Goal: Information Seeking & Learning: Learn about a topic

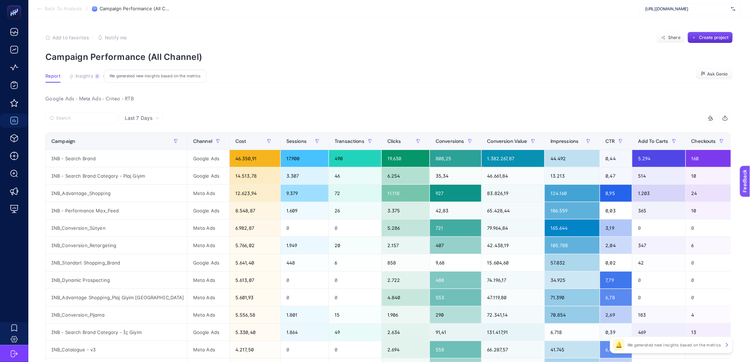
click at [84, 76] on span "Insights" at bounding box center [85, 76] width 18 height 6
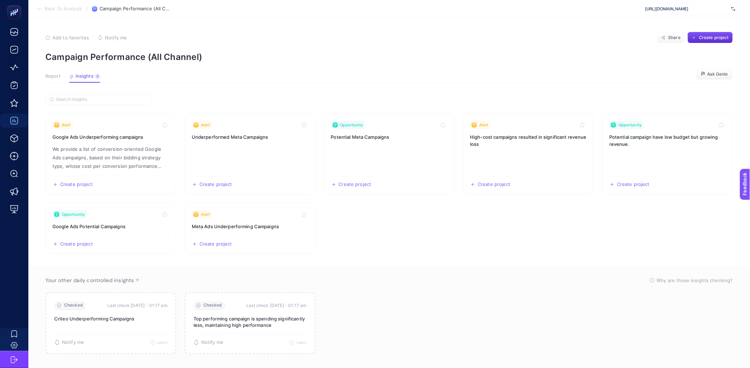
click at [55, 74] on span "Report" at bounding box center [52, 76] width 15 height 6
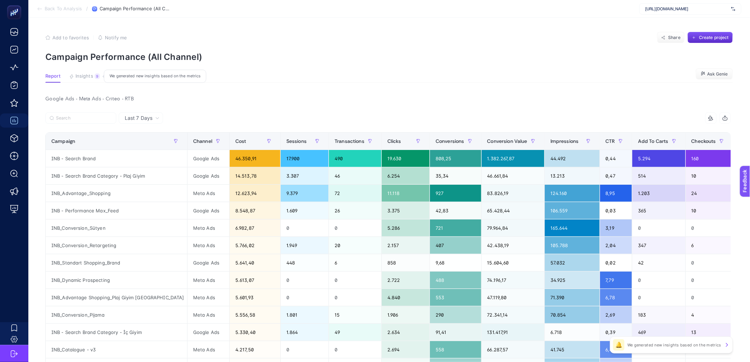
click at [80, 77] on span "Insights" at bounding box center [85, 76] width 18 height 6
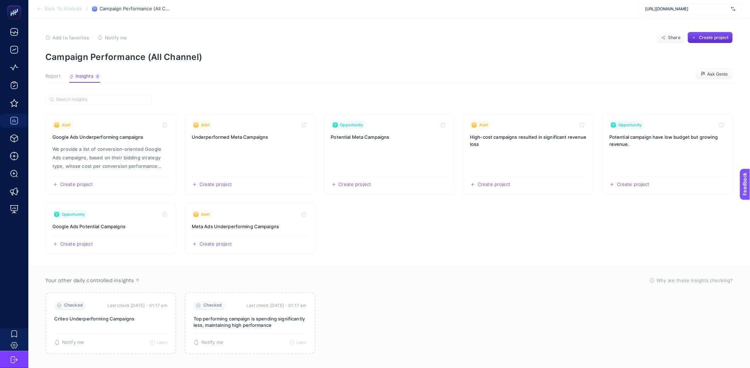
click at [281, 95] on section "Alert Google Ads Underperforming campaigns We provide a list of conversion-orie…" at bounding box center [389, 227] width 688 height 266
click at [182, 197] on section "Alert Google Ads Underperforming campaigns We provide a list of conversion-orie…" at bounding box center [389, 183] width 688 height 140
click at [56, 78] on span "Report" at bounding box center [52, 76] width 15 height 6
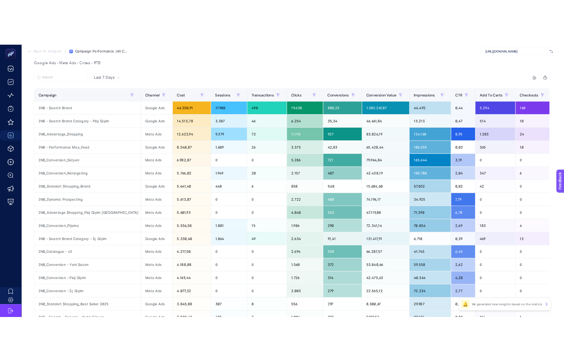
scroll to position [77, 0]
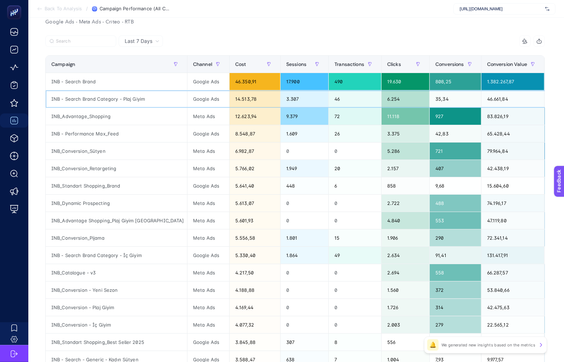
click at [137, 100] on div "INB - Search Brand Category - Plaj Giyim" at bounding box center [116, 98] width 141 height 17
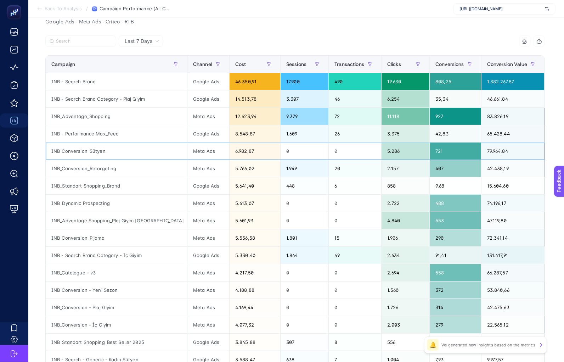
click at [83, 153] on div "INB_Conversion_Sütyen" at bounding box center [116, 151] width 141 height 17
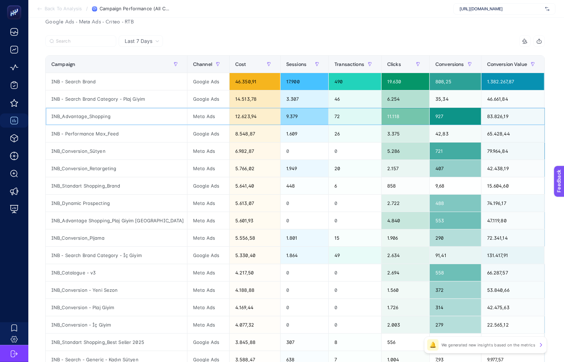
click at [94, 116] on div "INB_Advantage_Shopping" at bounding box center [116, 116] width 141 height 17
click at [188, 73] on div "Google Ads" at bounding box center [209, 81] width 42 height 17
click at [193, 68] on div "Channel" at bounding box center [208, 63] width 30 height 11
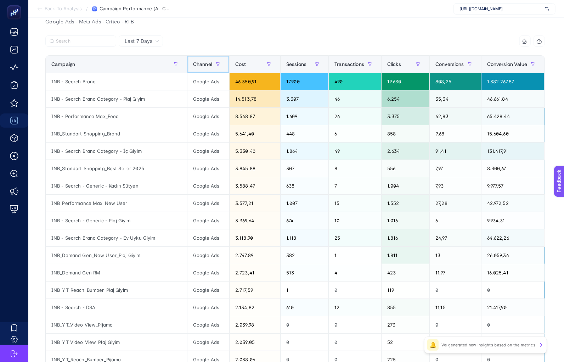
click at [199, 71] on th "Channel" at bounding box center [209, 64] width 42 height 17
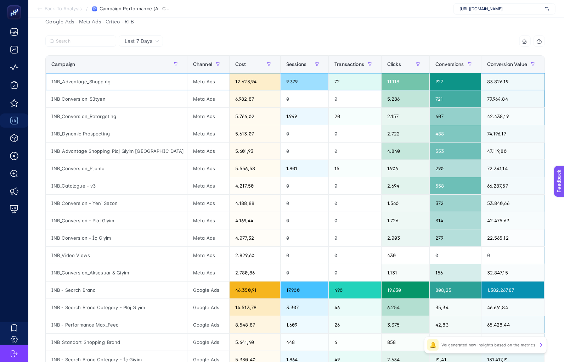
click at [100, 83] on div "INB_Advantage_Shopping" at bounding box center [116, 81] width 141 height 17
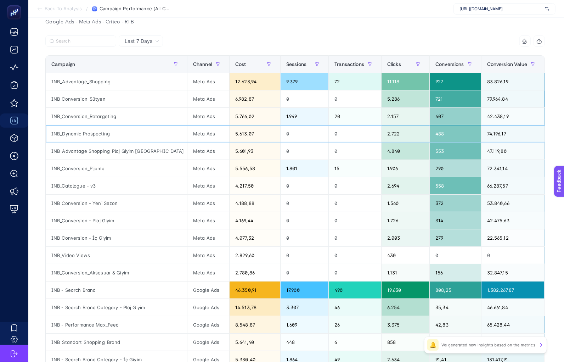
click at [90, 134] on div "INB_Dynamic Prospecting" at bounding box center [116, 133] width 141 height 17
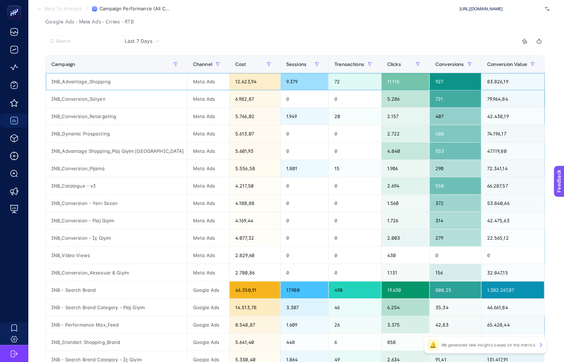
click at [93, 80] on div "INB_Advantage_Shopping" at bounding box center [116, 81] width 141 height 17
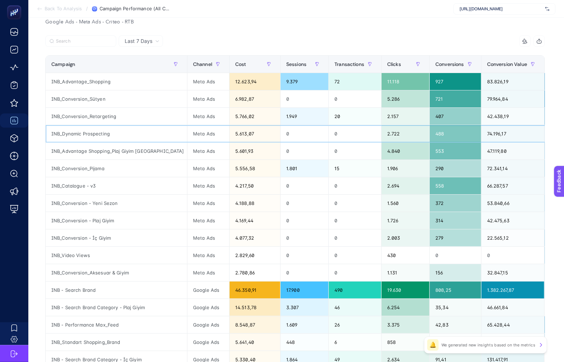
click at [93, 138] on div "INB_Dynamic Prospecting" at bounding box center [116, 133] width 141 height 17
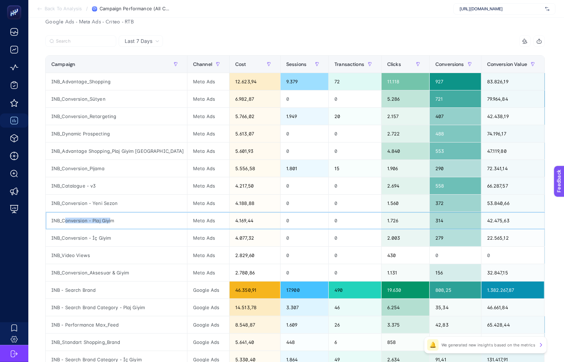
drag, startPoint x: 112, startPoint y: 221, endPoint x: 65, endPoint y: 222, distance: 47.2
click at [65, 222] on div "INB_Conversion - Plaj Giyim" at bounding box center [116, 220] width 141 height 17
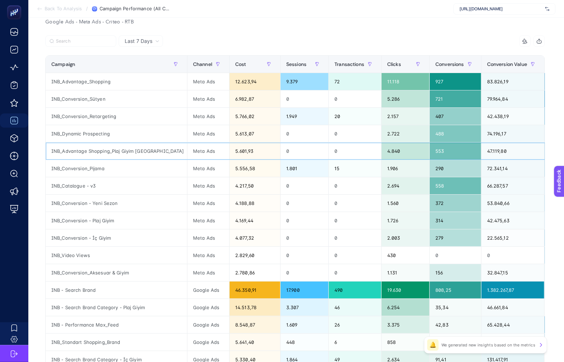
drag, startPoint x: 98, startPoint y: 150, endPoint x: 135, endPoint y: 150, distance: 36.9
click at [135, 150] on div "INB_Advantage Shopping_Plaj Giyim Kampanya" at bounding box center [116, 151] width 141 height 17
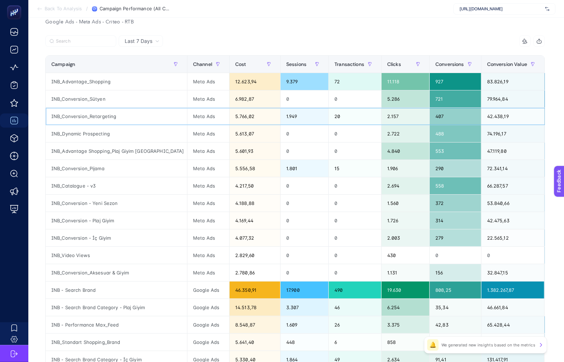
click at [117, 116] on div "INB_Conversion_Retargeting" at bounding box center [116, 116] width 141 height 17
click at [118, 83] on div "INB_Advantage_Shopping" at bounding box center [116, 81] width 141 height 17
click at [131, 113] on div "INB_Conversion_Retargeting" at bounding box center [116, 116] width 141 height 17
click at [129, 86] on div "INB_Advantage_Shopping" at bounding box center [116, 81] width 141 height 17
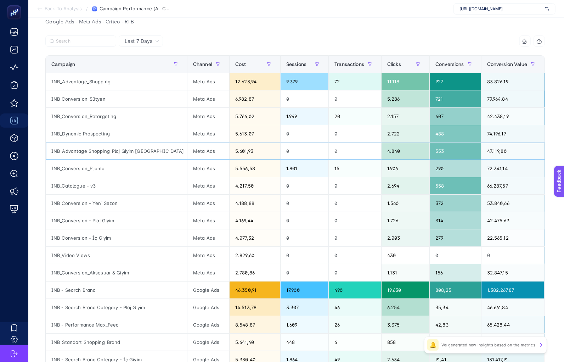
click at [121, 151] on div "INB_Advantage Shopping_Plaj Giyim Kampanya" at bounding box center [116, 151] width 141 height 17
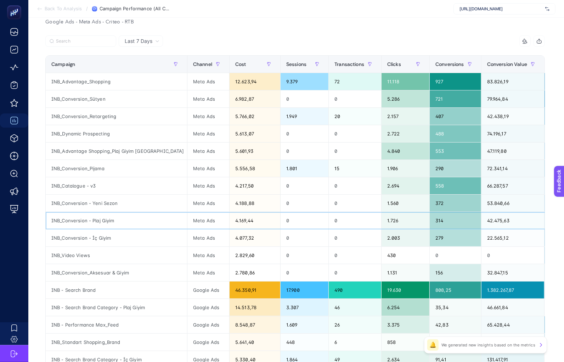
click at [109, 224] on div "INB_Conversion - Plaj Giyim" at bounding box center [116, 220] width 141 height 17
click at [99, 116] on div "INB_Conversion_Retargeting" at bounding box center [116, 116] width 141 height 17
click at [96, 80] on div "INB_Advantage_Shopping" at bounding box center [116, 81] width 141 height 17
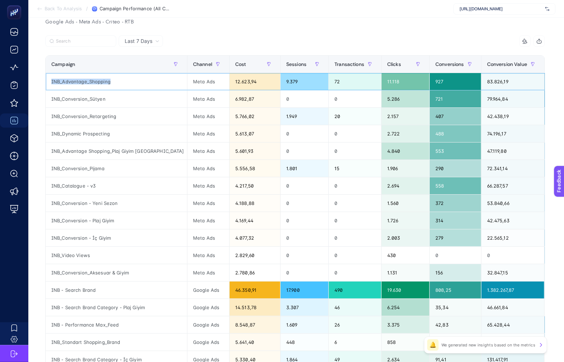
click at [96, 80] on div "INB_Advantage_Shopping" at bounding box center [116, 81] width 141 height 17
click at [93, 204] on div "INB_Conversion - Yeni Sezon" at bounding box center [116, 203] width 141 height 17
click at [94, 221] on div "INB_Conversion - Plaj Giyim" at bounding box center [116, 220] width 141 height 17
click at [94, 220] on div "INB_Conversion - Plaj Giyim" at bounding box center [116, 220] width 141 height 17
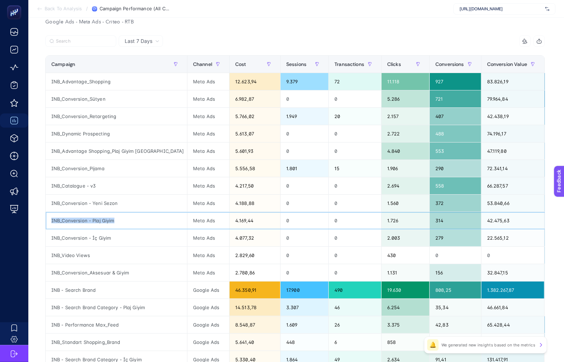
click at [94, 220] on div "INB_Conversion - Plaj Giyim" at bounding box center [116, 220] width 141 height 17
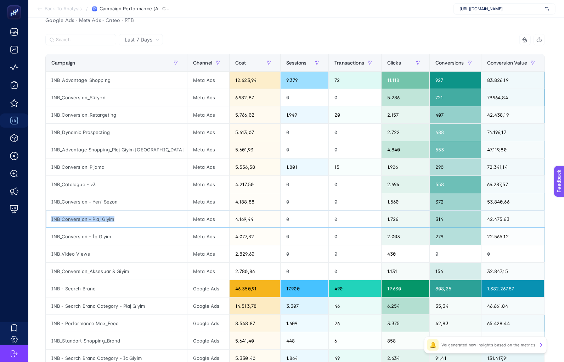
scroll to position [79, 0]
click at [76, 164] on div "INB_Conversion_Pijama" at bounding box center [116, 166] width 141 height 17
click at [82, 150] on div "INB_Advantage Shopping_Plaj Giyim Kampanya" at bounding box center [116, 149] width 141 height 17
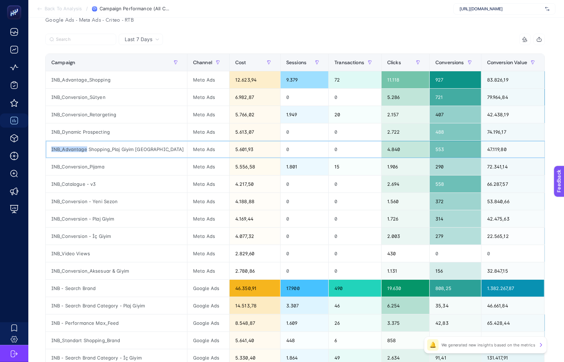
click at [82, 150] on div "INB_Advantage Shopping_Plaj Giyim Kampanya" at bounding box center [116, 149] width 141 height 17
click at [90, 84] on div "INB_Advantage_Shopping" at bounding box center [116, 79] width 141 height 17
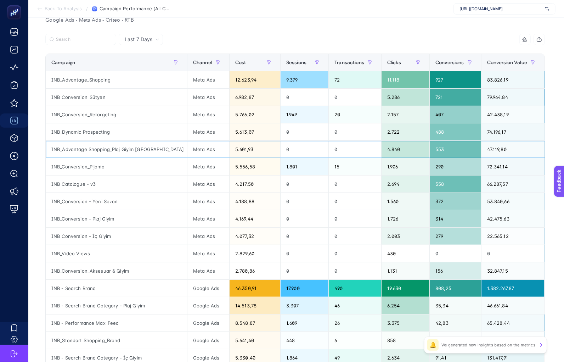
click at [93, 150] on div "INB_Advantage Shopping_Plaj Giyim Kampanya" at bounding box center [116, 149] width 141 height 17
click at [493, 7] on span "https://www.dagi.com.tr/" at bounding box center [501, 9] width 83 height 6
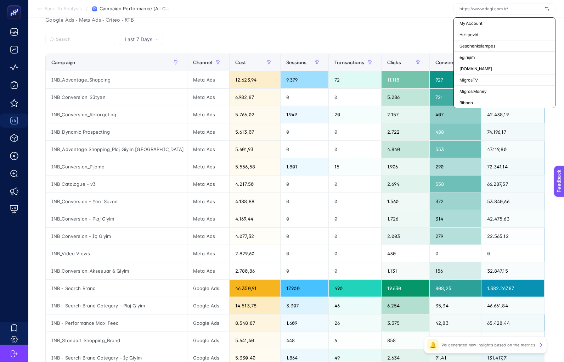
click at [367, 15] on section "Back To Analysis / Campaign Performance (All Channel) My Account Hızlıçeviri Ge…" at bounding box center [296, 9] width 536 height 18
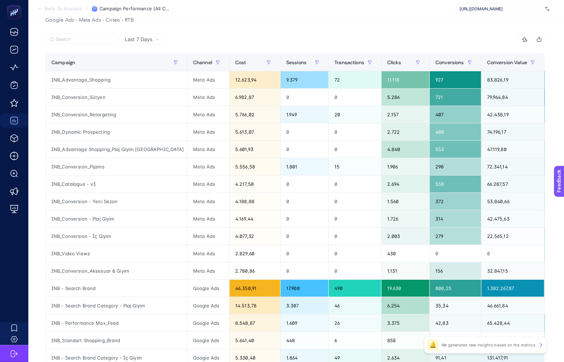
click at [478, 8] on span "https://www.dagi.com.tr/" at bounding box center [501, 9] width 83 height 6
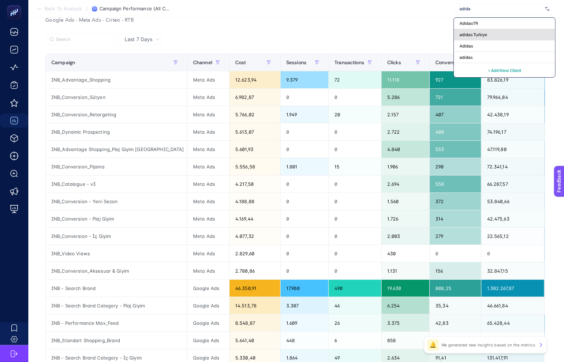
type input "adida"
click at [487, 33] on span "adidas Turkiye" at bounding box center [474, 35] width 28 height 6
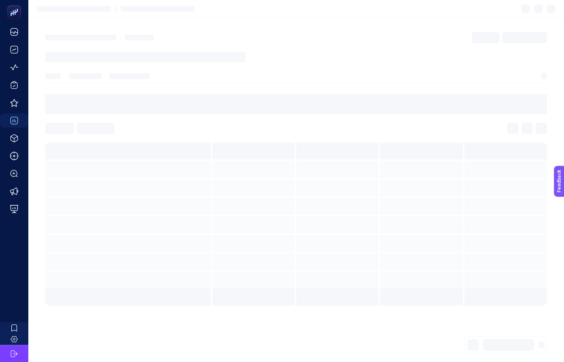
scroll to position [0, 0]
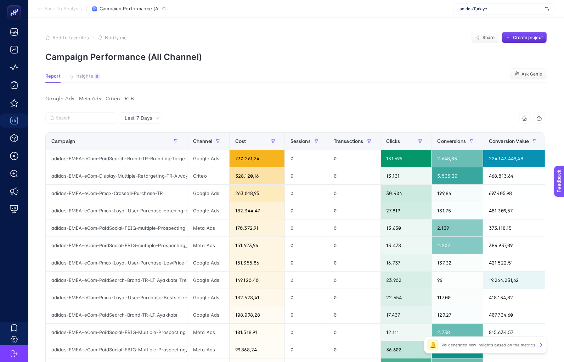
click at [67, 77] on div "Report Insights 9 We generated new insights based on the metrics" at bounding box center [72, 77] width 55 height 9
click at [93, 79] on button "Insights 9 We generated new insights based on the metrics" at bounding box center [84, 77] width 31 height 9
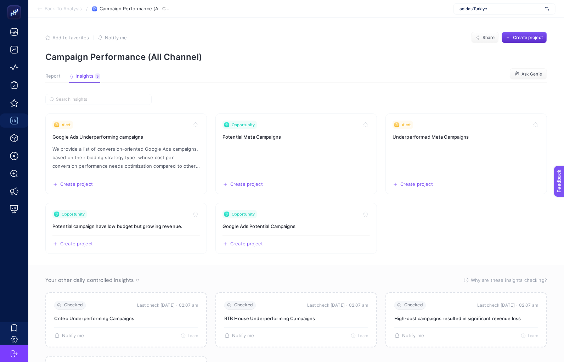
click at [57, 78] on span "Report" at bounding box center [52, 76] width 15 height 6
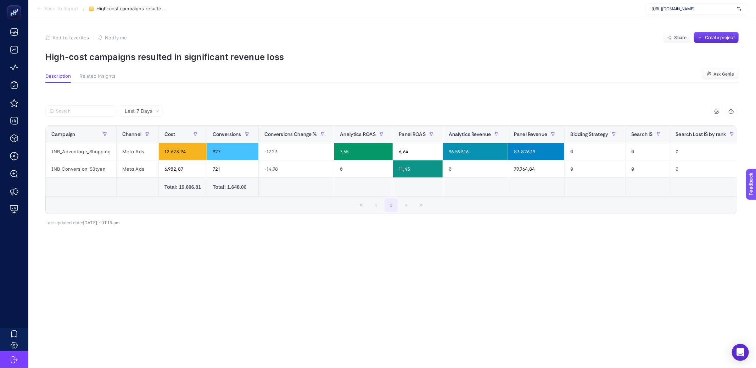
click at [145, 115] on div "Last 7 Days" at bounding box center [141, 110] width 44 height 11
click at [221, 110] on div at bounding box center [218, 113] width 346 height 16
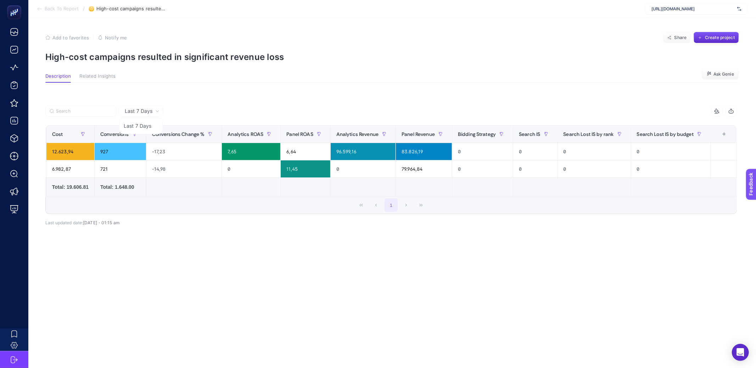
click at [726, 134] on div "+" at bounding box center [724, 134] width 13 height 6
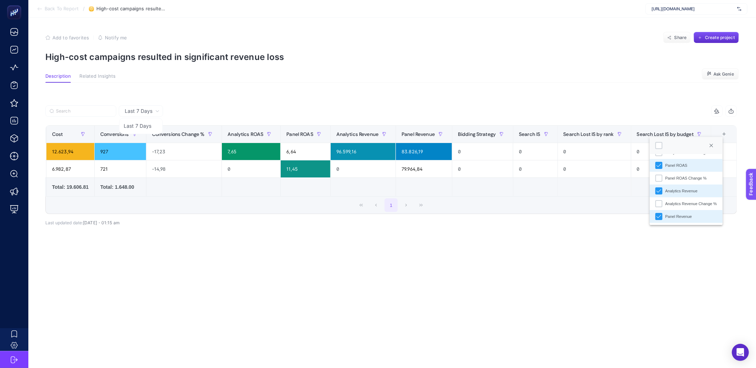
scroll to position [112, 0]
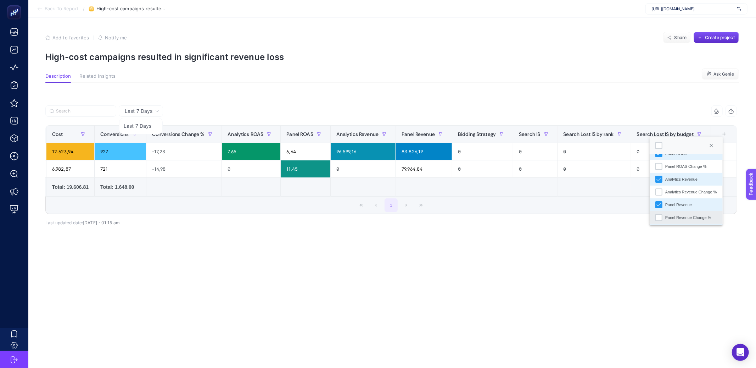
click at [654, 216] on li "Panel Revenue Change %" at bounding box center [686, 217] width 73 height 13
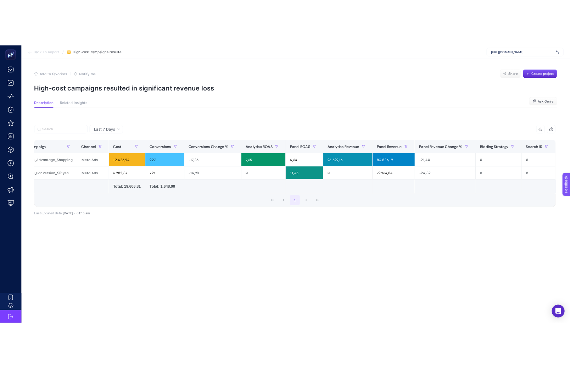
scroll to position [0, 0]
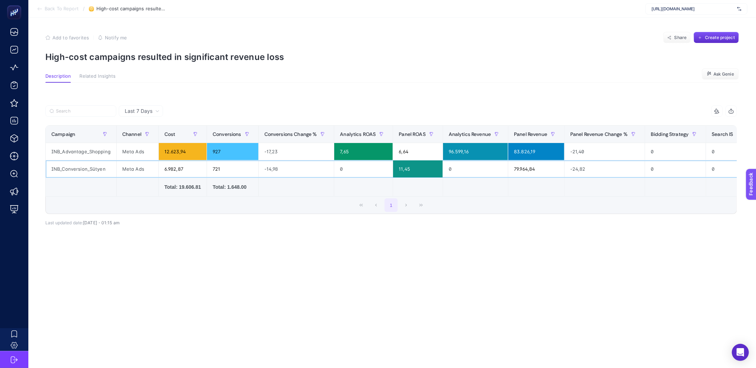
click at [71, 169] on div "INB_Conversion_Sütyen" at bounding box center [81, 168] width 71 height 17
click at [73, 153] on div "INB_Advantage_Shopping" at bounding box center [81, 151] width 71 height 17
click at [205, 94] on div "Last 7 Days 11 items selected Campaign Channel Cost Conversions Conversions Cha…" at bounding box center [391, 178] width 703 height 168
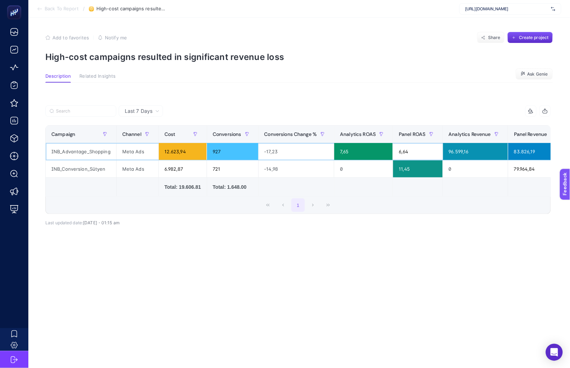
click at [107, 155] on div "INB_Advantage_Shopping" at bounding box center [81, 151] width 71 height 17
click at [107, 175] on div "INB_Conversion_Sütyen" at bounding box center [81, 168] width 71 height 17
click at [98, 153] on div "INB_Advantage_Shopping" at bounding box center [81, 151] width 71 height 17
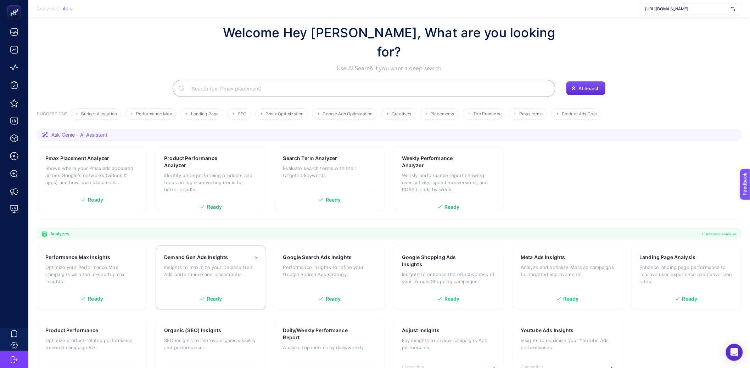
scroll to position [16, 0]
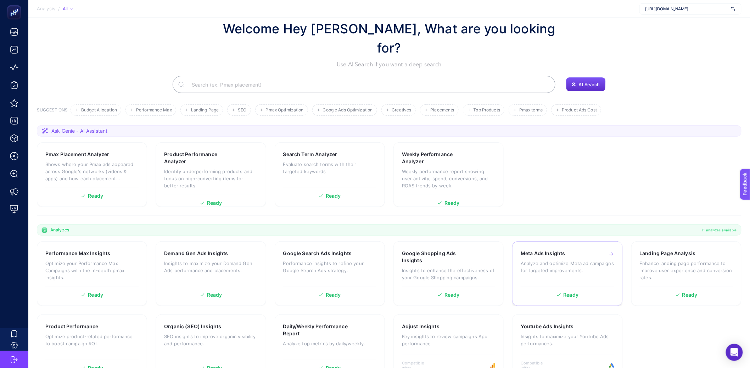
click at [571, 260] on p "Analyze and optimize Meta ad campaigns for targeted improvements." at bounding box center [567, 267] width 93 height 14
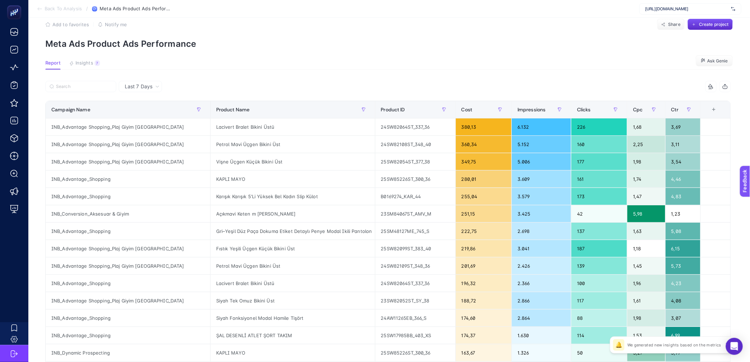
scroll to position [13, 0]
click at [227, 251] on div "Fıstık Yeşili Üçgen Küçük Bikini Üst" at bounding box center [293, 248] width 164 height 17
click at [242, 250] on div "Fıstık Yeşili Üçgen Küçük Bikini Üst" at bounding box center [293, 248] width 164 height 17
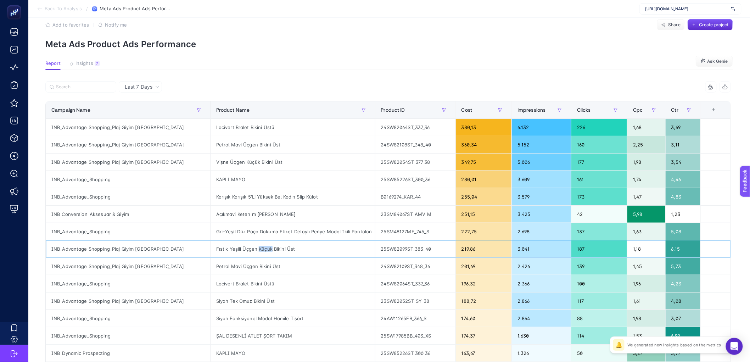
click at [242, 250] on div "Fıstık Yeşili Üçgen Küçük Bikini Üst" at bounding box center [293, 248] width 164 height 17
click at [229, 250] on div "Fıstık Yeşili Üçgen Küçük Bikini Üst" at bounding box center [293, 248] width 164 height 17
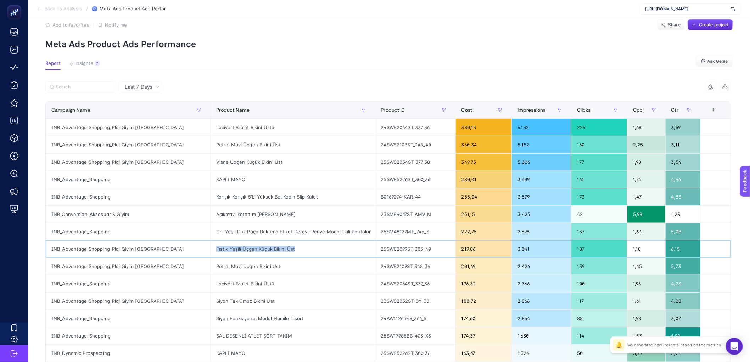
click at [229, 250] on div "Fıstık Yeşili Üçgen Küçük Bikini Üst" at bounding box center [293, 248] width 164 height 17
click at [211, 253] on div "Fıstık Yeşili Üçgen Küçük Bikini Üst" at bounding box center [293, 248] width 164 height 17
click at [211, 250] on div "Fıstık Yeşili Üçgen Küçük Bikini Üst" at bounding box center [293, 248] width 164 height 17
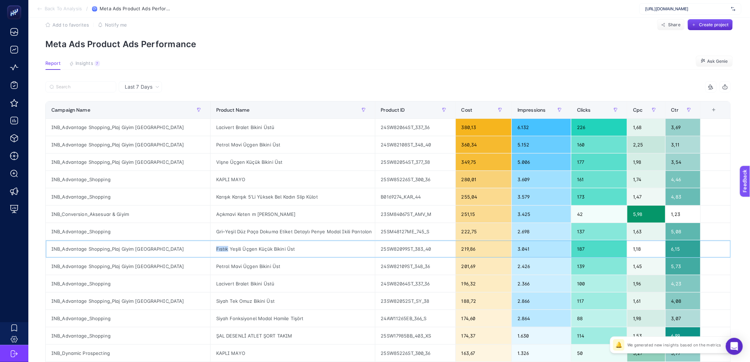
click at [211, 250] on div "Fıstık Yeşili Üçgen Küçük Bikini Üst" at bounding box center [293, 248] width 164 height 17
copy tr "Fıstık Yeşili Üçgen Küçük Bikini Üst"
click at [234, 129] on div "Lacivert Bralet Bikini Üstü" at bounding box center [293, 127] width 164 height 17
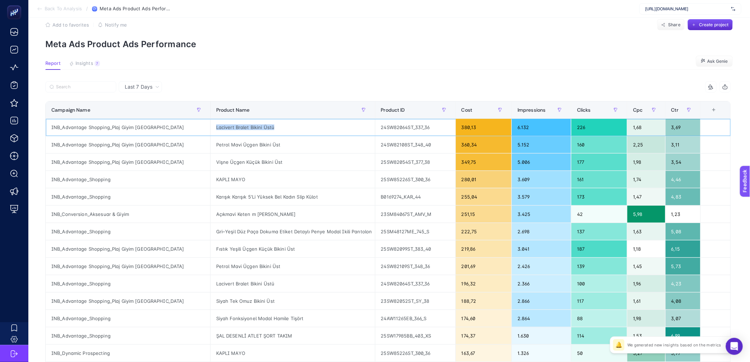
click at [234, 129] on div "Lacivert Bralet Bikini Üstü" at bounding box center [293, 127] width 164 height 17
copy tr "Lacivert Bralet Bikini Üstü"
click at [324, 57] on article "Add to favorites false Notify me Share Create project Meta Ads Product Ads Perf…" at bounding box center [389, 282] width 722 height 554
click at [229, 166] on div "Vişne Üçgen Küçük Bikini Üst" at bounding box center [293, 162] width 164 height 17
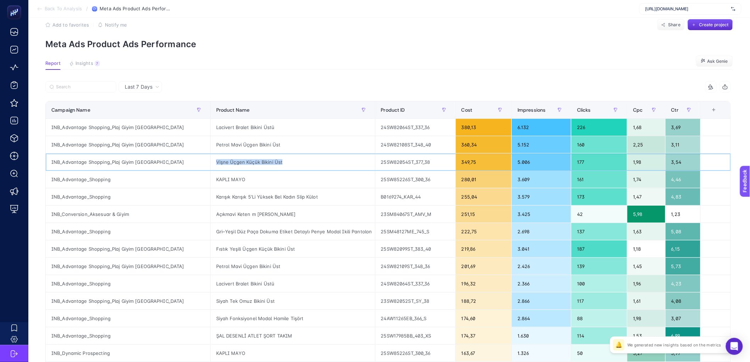
click at [229, 166] on div "Vişne Üçgen Küçük Bikini Üst" at bounding box center [293, 162] width 164 height 17
copy tr "Vişne Üçgen Küçük Bikini Üst"
click at [94, 182] on div "INB_Advantage_Shopping" at bounding box center [128, 179] width 164 height 17
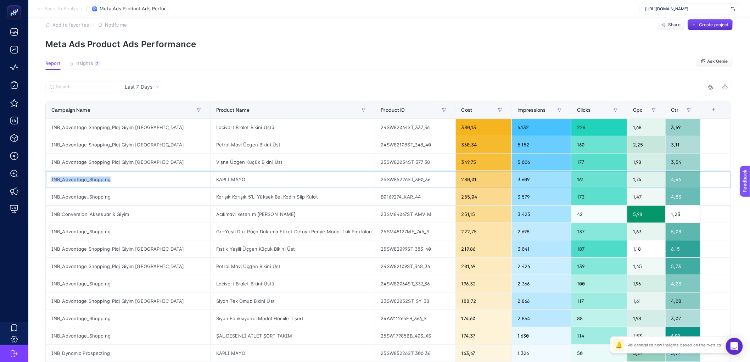
copy tr "INB_Advantage_Shopping"
click at [91, 88] on input "Search" at bounding box center [84, 86] width 56 height 5
paste input "INB_Advantage_Shopping"
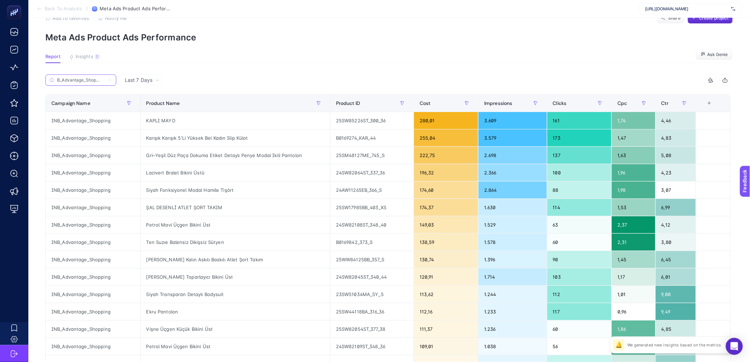
scroll to position [52, 0]
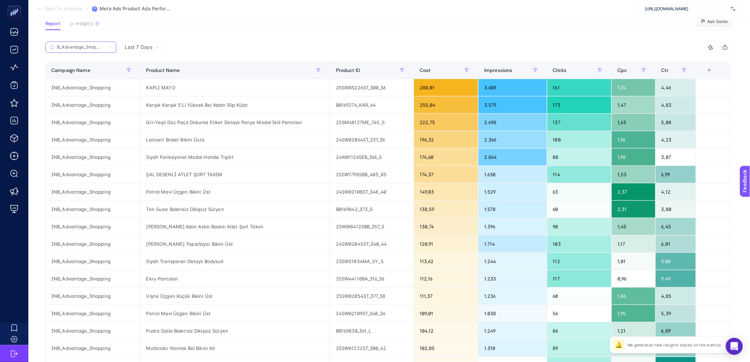
type input "INB_Advantage_Shopping"
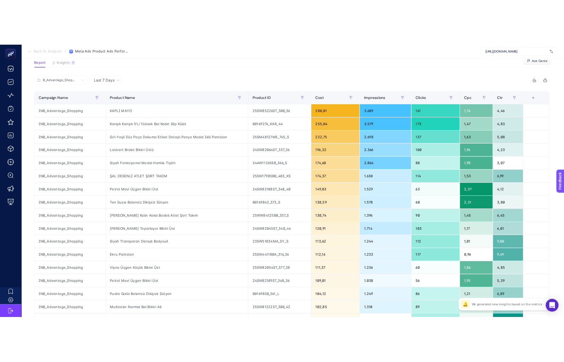
scroll to position [0, 0]
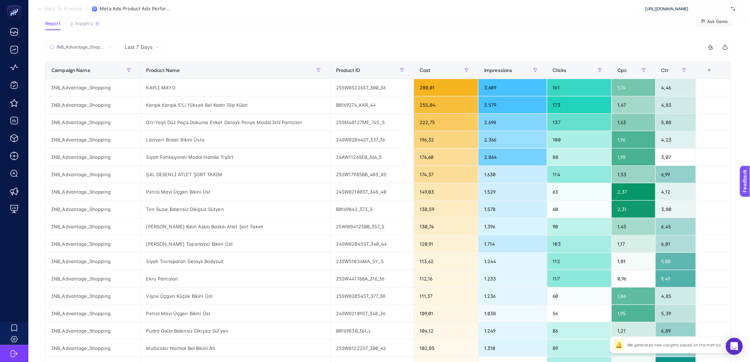
click at [459, 35] on article "Add to favorites false Notify me Share Create project Meta Ads Product Ads Perf…" at bounding box center [389, 242] width 722 height 554
click at [190, 175] on div "ŞAL DESENLİ ATLET ŞORT TAKIM" at bounding box center [235, 174] width 189 height 17
copy tr "ŞAL DESENLİ ATLET ŞORT TAKIM"
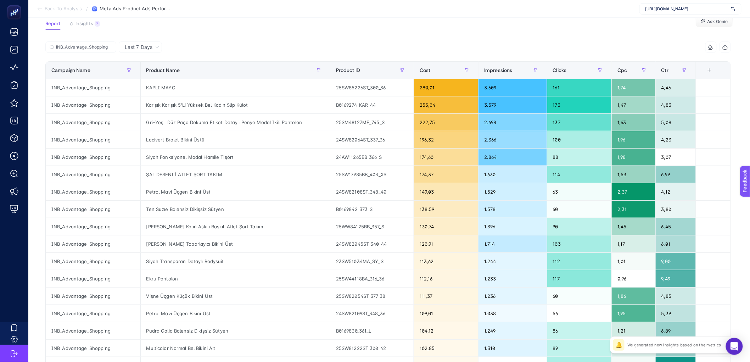
click at [266, 29] on section "Report Insights 7 We generated new insights based on the metrics Ask Genie" at bounding box center [389, 25] width 688 height 9
click at [87, 49] on input "INB_Advantage_Shopping" at bounding box center [84, 47] width 56 height 5
click at [87, 49] on input "INB_Advantage_Shopping" at bounding box center [81, 47] width 48 height 5
click at [111, 49] on label "INB_Advantage_Shopping" at bounding box center [80, 46] width 71 height 11
click at [105, 49] on input "INB_Advantage_Shopping" at bounding box center [81, 47] width 48 height 5
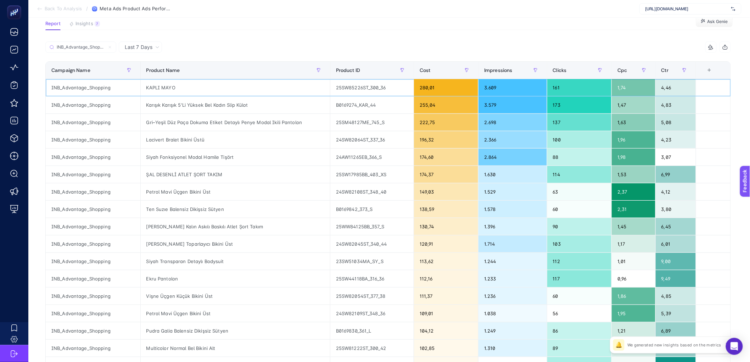
click at [163, 89] on div "KAPLI MAYO" at bounding box center [235, 87] width 189 height 17
copy tr "KAPLI MAYO"
click at [361, 86] on div "25SW85226ST_300_36" at bounding box center [371, 87] width 83 height 17
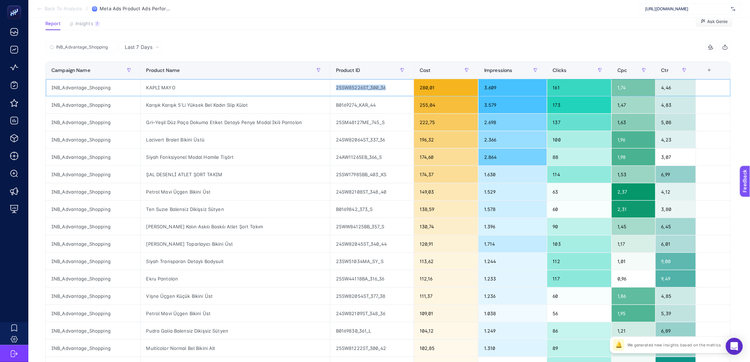
click at [361, 86] on div "25SW85226ST_300_36" at bounding box center [371, 87] width 83 height 17
drag, startPoint x: 367, startPoint y: 87, endPoint x: 334, endPoint y: 86, distance: 33.0
click at [334, 86] on div "25SW85226ST_300_36" at bounding box center [371, 87] width 83 height 17
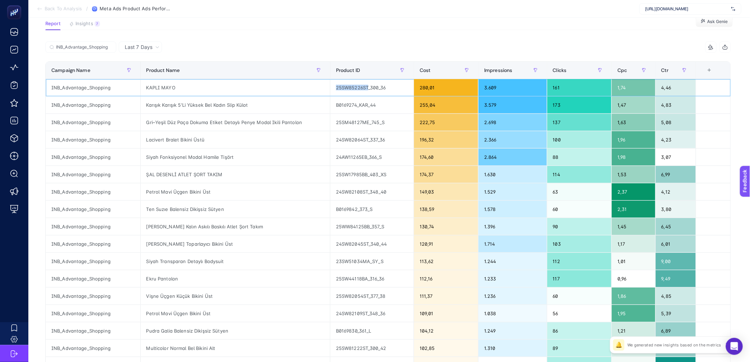
copy div "25SW85226ST"
click at [180, 105] on div "Karışık Karışık 5'Li Yüksek Bel Kadın Slip Külot" at bounding box center [235, 104] width 189 height 17
copy tr "Karışık Karışık 5'Li Yüksek Bel Kadın Slip Külot"
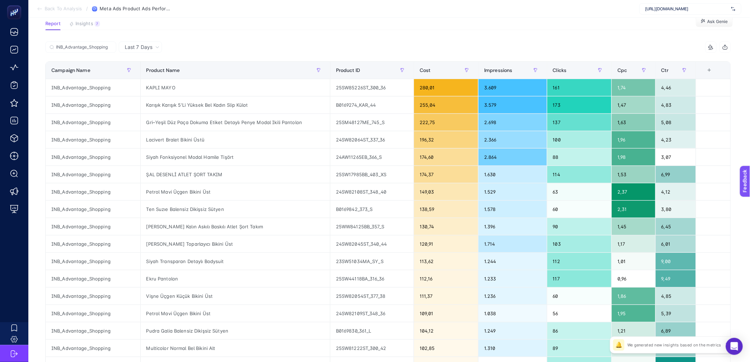
click at [287, 27] on section "Report Insights 7 We generated new insights based on the metrics Ask Genie" at bounding box center [389, 25] width 688 height 9
click at [153, 271] on div "Ekru Pantolon" at bounding box center [235, 278] width 189 height 17
click at [153, 276] on div "Ekru Pantolon" at bounding box center [235, 278] width 189 height 17
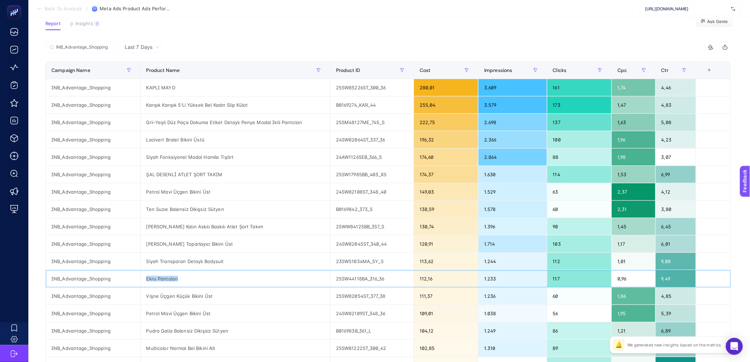
copy tr "Ekru Pantolon"
click at [166, 125] on div "Gri–Yeşil Düz Paça Dokuma Etiket Detaylı Penye Modal Ikili Pantolon" at bounding box center [235, 122] width 189 height 17
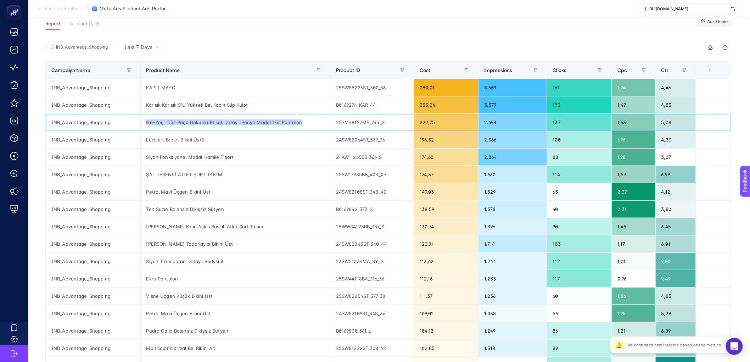
click at [166, 125] on div "Gri–Yeşil Düz Paça Dokuma Etiket Detaylı Penye Modal Ikili Pantolon" at bounding box center [235, 122] width 189 height 17
copy tr "Gri–Yeşil Düz Paça Dokuma Etiket Detaylı Penye Modal Ikili Pantolon"
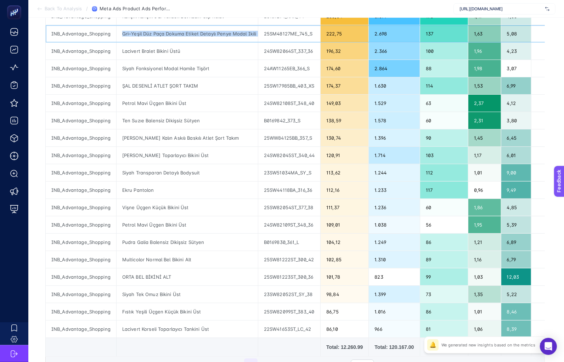
scroll to position [5, 0]
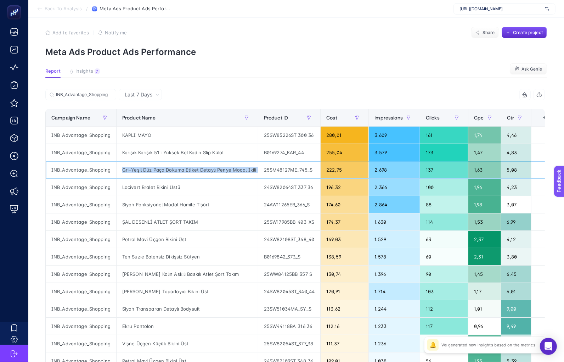
click at [164, 173] on div "Gri–Yeşil Düz Paça Dokuma Etiket Detaylı Penye Modal Ikili Pantolon" at bounding box center [187, 169] width 141 height 17
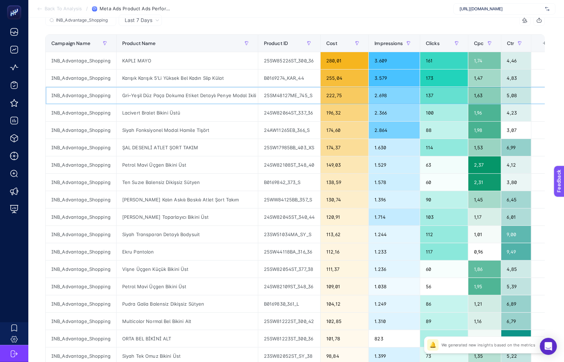
scroll to position [0, 0]
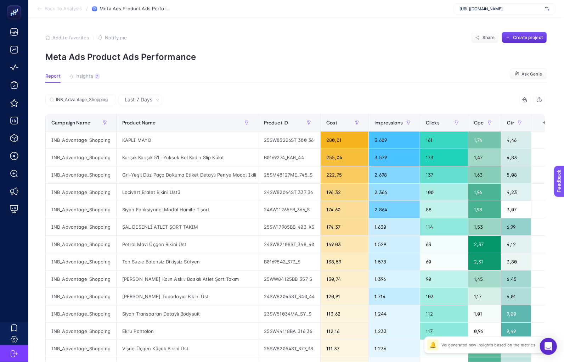
click at [294, 37] on div "Add to favorites false Notify me Share Create project" at bounding box center [296, 37] width 502 height 11
click at [104, 102] on input "INB_Advantage_Shopping" at bounding box center [84, 99] width 56 height 5
click at [111, 99] on icon at bounding box center [110, 99] width 4 height 4
click at [105, 99] on input "INB_Advantage_Shopping" at bounding box center [81, 99] width 48 height 5
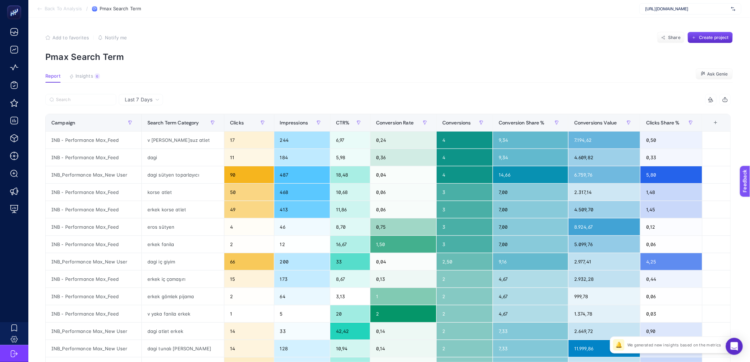
click at [266, 65] on article "Add to favorites false Notify me Share Create project Pmax Search Term Report I…" at bounding box center [389, 295] width 722 height 554
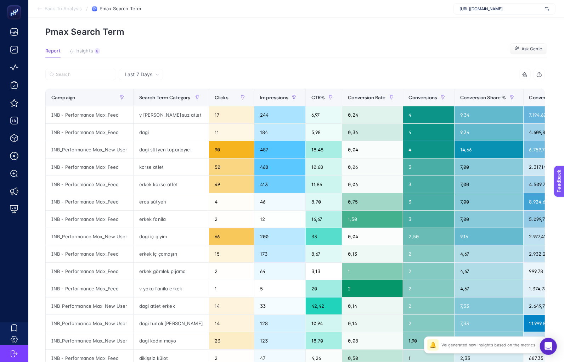
scroll to position [33, 0]
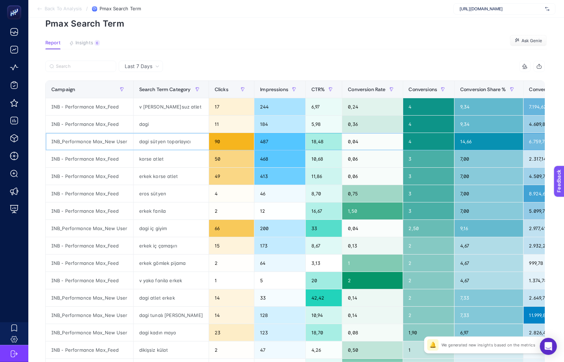
click at [156, 143] on div "dagi sütyen toparlayıcı" at bounding box center [171, 141] width 75 height 17
click at [224, 85] on div "Clicks" at bounding box center [232, 89] width 34 height 11
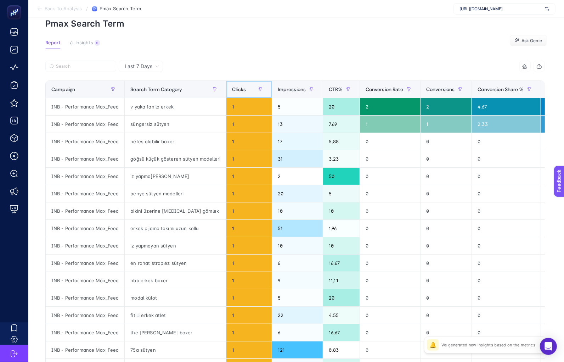
click at [227, 85] on th "Clicks" at bounding box center [249, 89] width 45 height 17
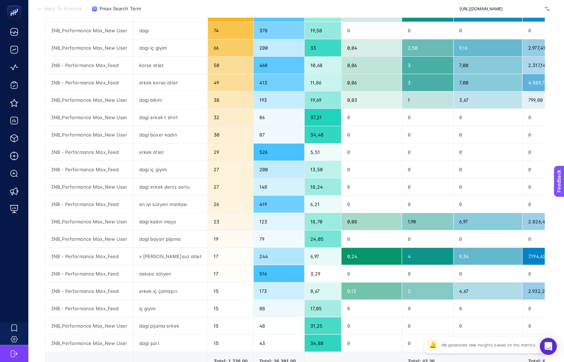
scroll to position [128, 0]
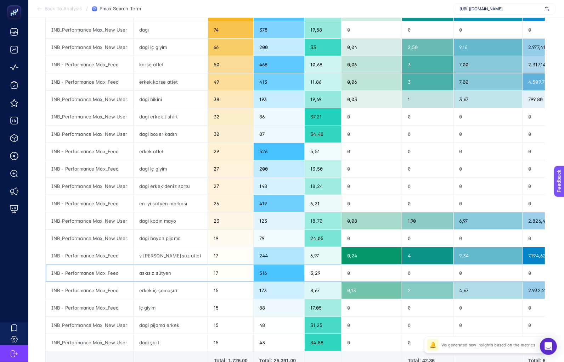
click at [164, 277] on div "askısız sütyen" at bounding box center [171, 272] width 74 height 17
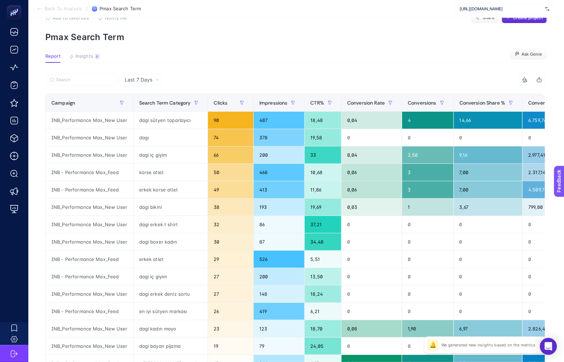
scroll to position [5, 0]
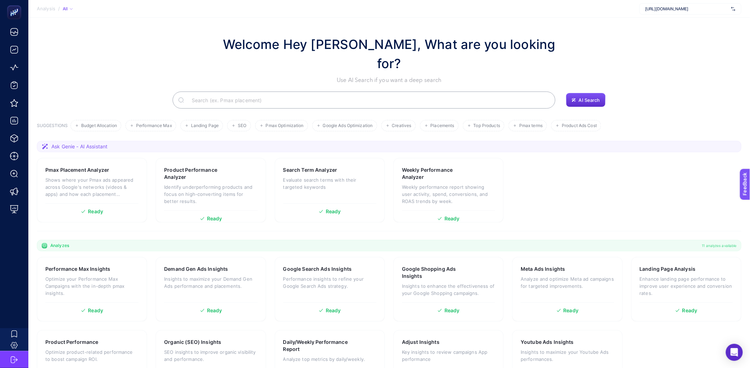
click at [182, 42] on div "Welcome Hey [PERSON_NAME], What are you looking for? Use AI Search if you want …" at bounding box center [389, 60] width 705 height 50
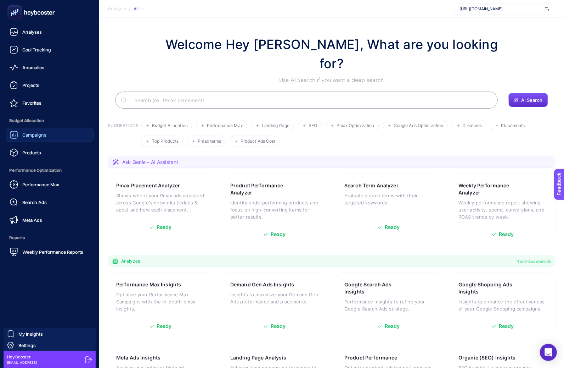
click at [29, 132] on span "Campaigns" at bounding box center [34, 135] width 24 height 6
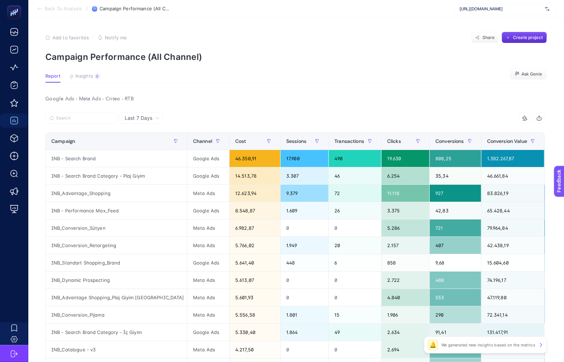
click at [234, 68] on article "Add to favorites false Notify me Share Create project Campaign Performance (All…" at bounding box center [296, 304] width 536 height 573
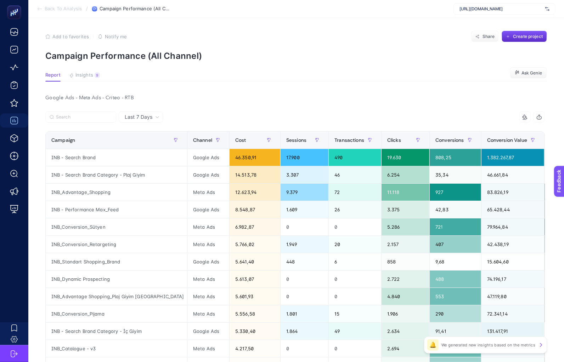
scroll to position [1, 0]
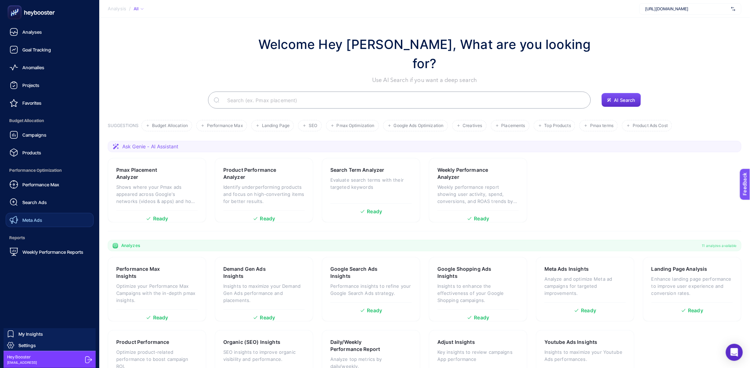
click at [42, 216] on link "Meta Ads" at bounding box center [50, 220] width 88 height 14
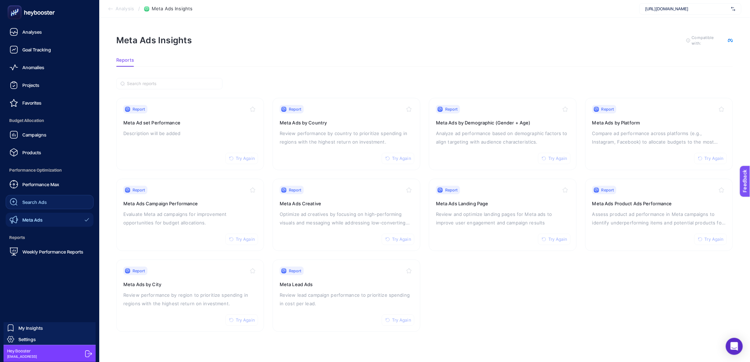
click at [50, 201] on link "Search Ads" at bounding box center [50, 202] width 88 height 14
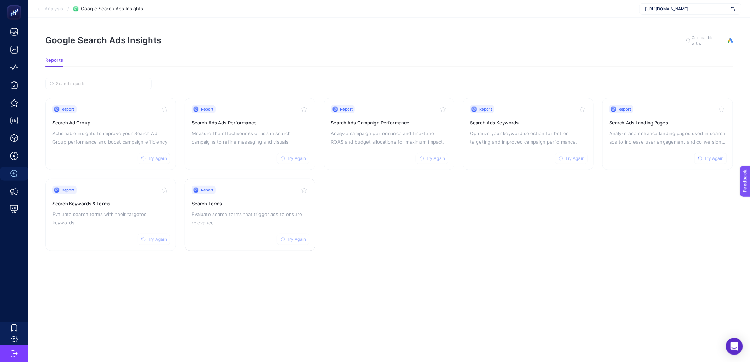
click at [208, 224] on p "Evaluate search terms that trigger ads to ensure relevance" at bounding box center [250, 218] width 117 height 17
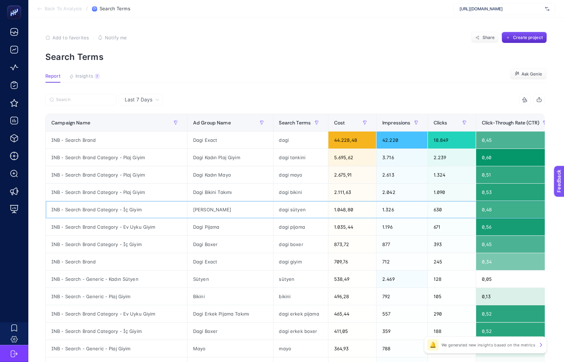
drag, startPoint x: 247, startPoint y: 213, endPoint x: 355, endPoint y: 211, distance: 107.8
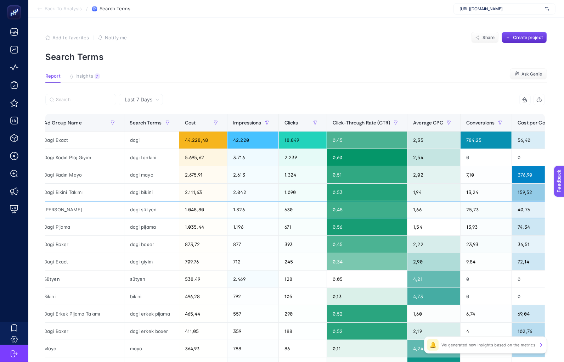
scroll to position [0, 155]
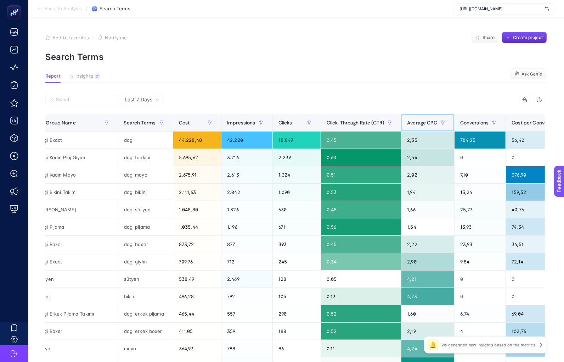
click at [428, 122] on span "Average CPC" at bounding box center [422, 123] width 30 height 6
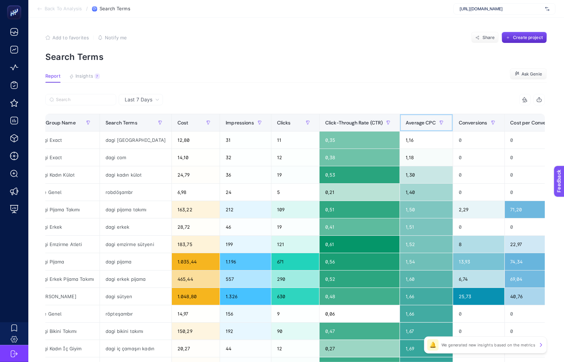
click at [428, 122] on span "Average CPC" at bounding box center [421, 123] width 30 height 6
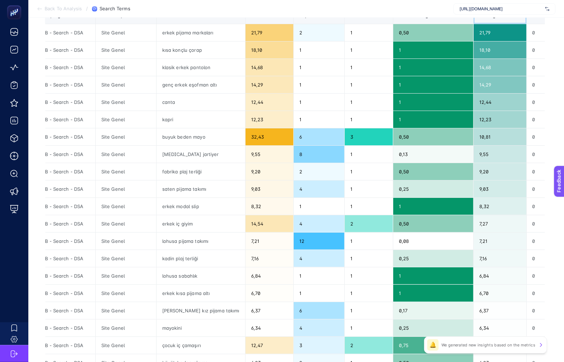
scroll to position [108, 0]
click at [181, 155] on div "[MEDICAL_DATA] jartiyer" at bounding box center [201, 153] width 89 height 17
click at [181, 155] on div "beyaz jartiyer" at bounding box center [201, 153] width 89 height 17
copy tr "beyaz jartiyer"
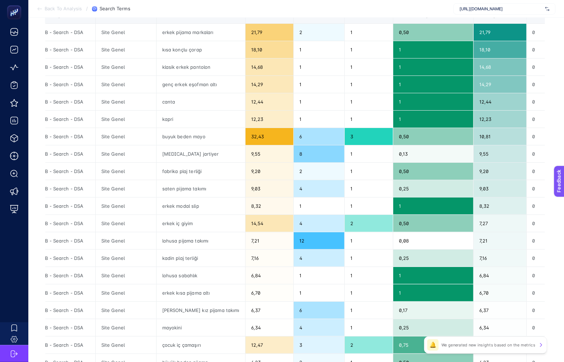
drag, startPoint x: 128, startPoint y: 214, endPoint x: 89, endPoint y: 219, distance: 38.6
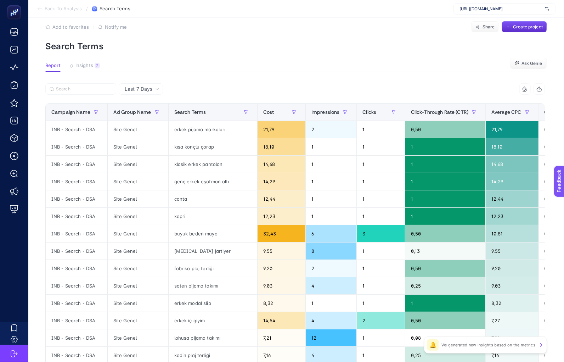
scroll to position [0, 0]
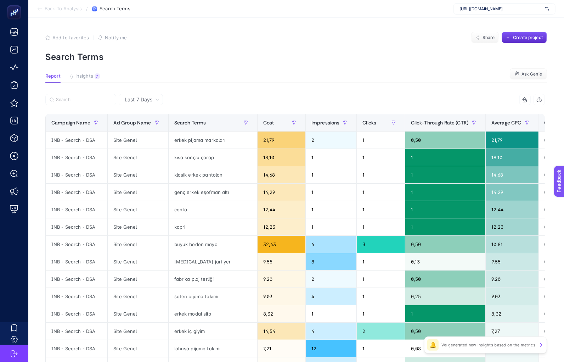
click at [43, 271] on div "Last 7 Days 9 items selected Campaign Name Ad Group Name Search Terms Cost Impr…" at bounding box center [295, 326] width 511 height 464
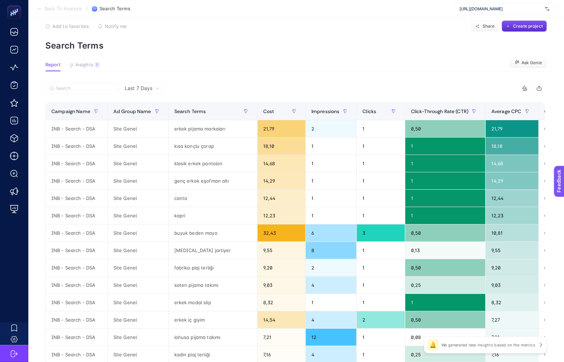
scroll to position [33, 0]
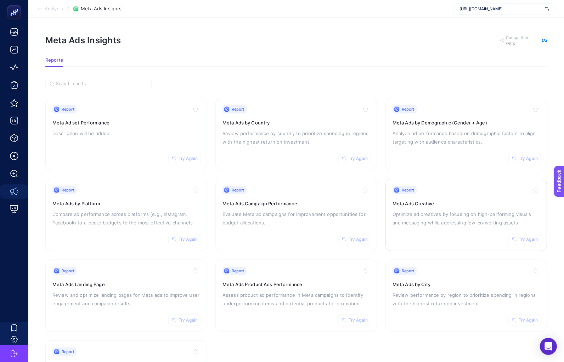
click at [441, 202] on h3 "Meta Ads Creative" at bounding box center [466, 203] width 147 height 7
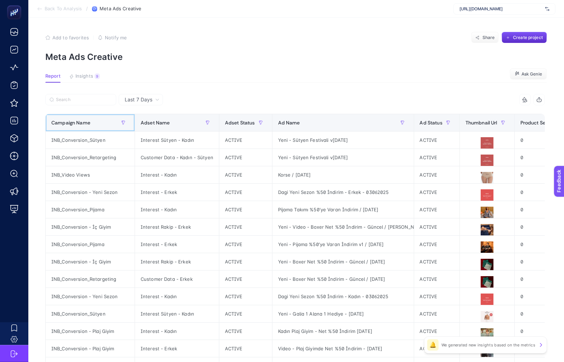
click at [93, 131] on th "Campaign Name" at bounding box center [90, 122] width 89 height 17
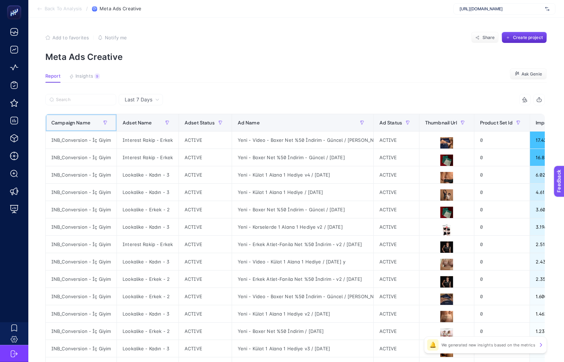
scroll to position [217, 0]
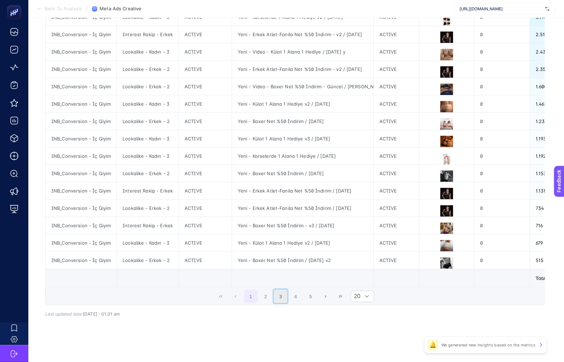
click at [287, 298] on button "3" at bounding box center [280, 296] width 13 height 13
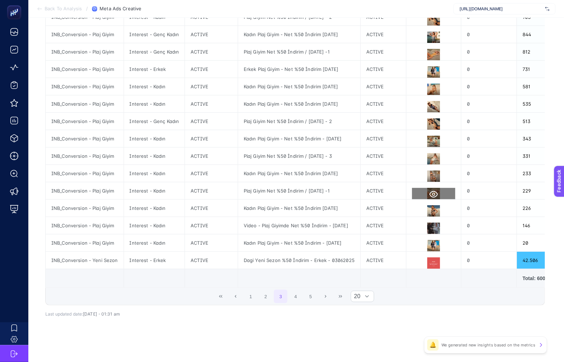
click at [435, 191] on icon at bounding box center [434, 194] width 9 height 7
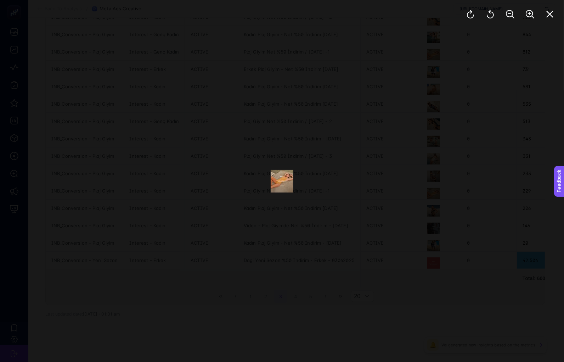
click at [403, 184] on div at bounding box center [282, 181] width 564 height 362
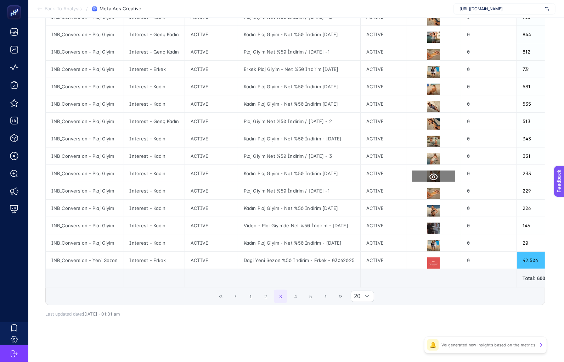
click at [438, 173] on icon at bounding box center [434, 177] width 9 height 9
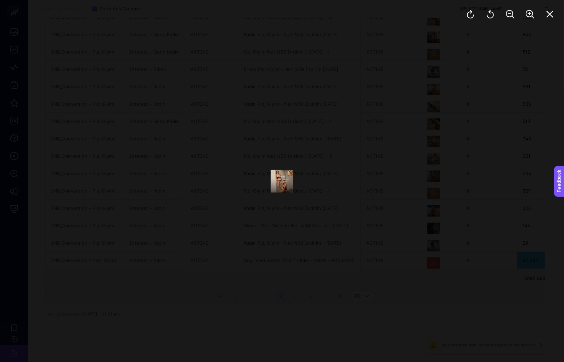
click at [360, 211] on div at bounding box center [282, 181] width 564 height 362
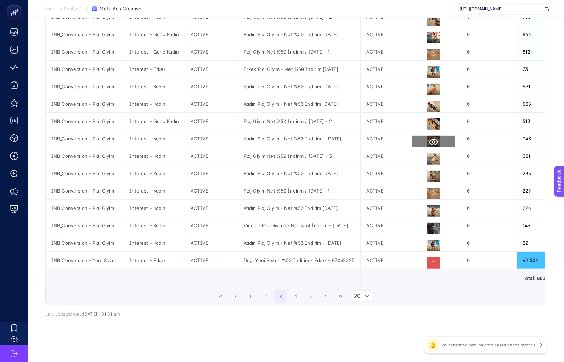
click at [435, 138] on icon at bounding box center [434, 142] width 9 height 9
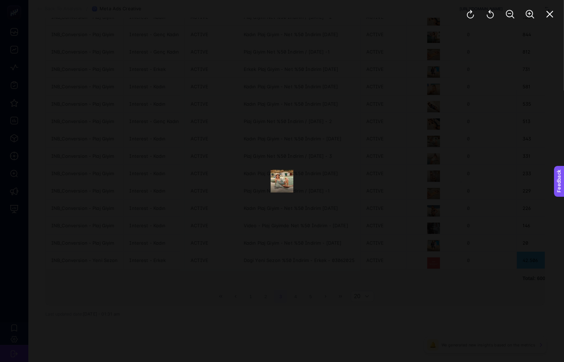
click at [388, 180] on div at bounding box center [282, 181] width 564 height 362
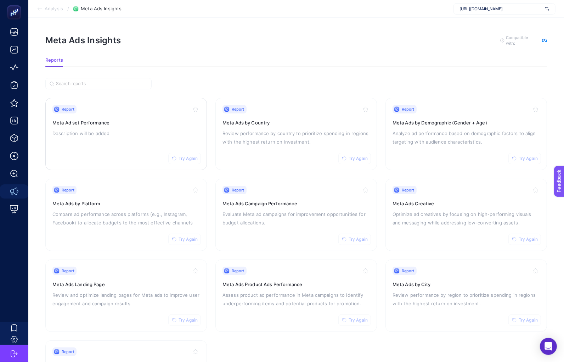
click at [150, 124] on h3 "Meta Ad set Performance" at bounding box center [125, 122] width 147 height 7
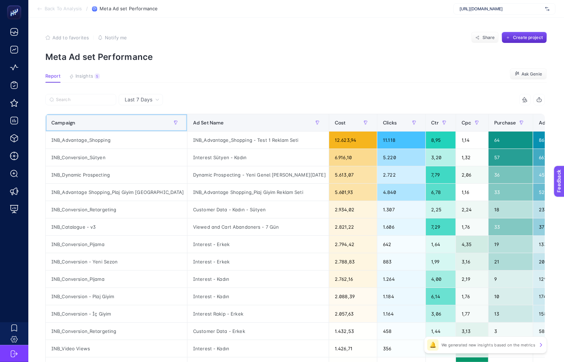
click at [116, 126] on div "Campaign" at bounding box center [116, 122] width 130 height 11
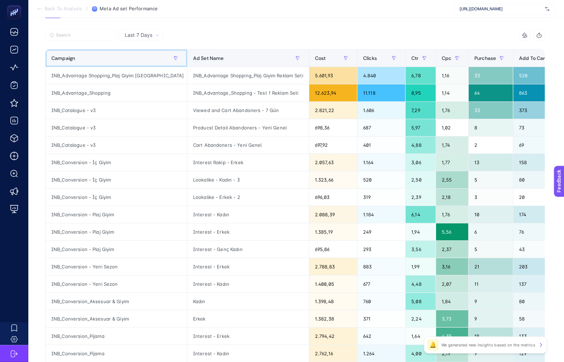
scroll to position [84, 0]
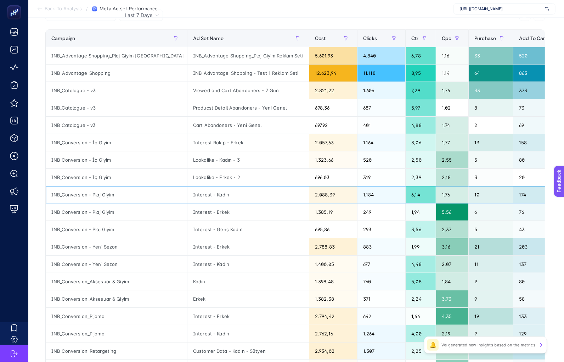
click at [200, 195] on div "Interest - Kadın" at bounding box center [249, 194] width 122 height 17
click at [203, 229] on div "Interest - Genç Kadın" at bounding box center [249, 229] width 122 height 17
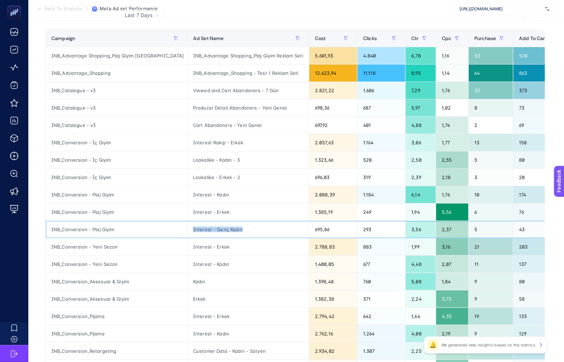
click at [203, 229] on div "Interest - Genç Kadın" at bounding box center [249, 229] width 122 height 17
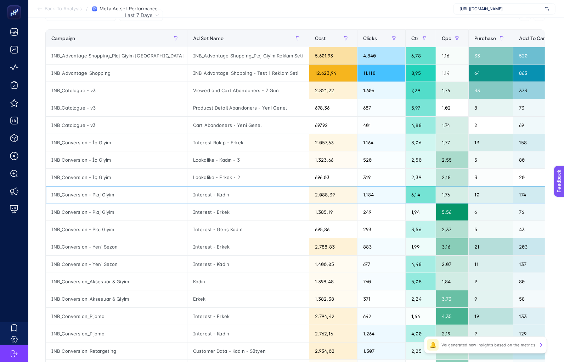
click at [202, 200] on div "Interest - Kadın" at bounding box center [249, 194] width 122 height 17
click at [201, 236] on div "Interest - Genç Kadın" at bounding box center [249, 229] width 122 height 17
click at [202, 233] on div "Interest - Genç Kadın" at bounding box center [249, 229] width 122 height 17
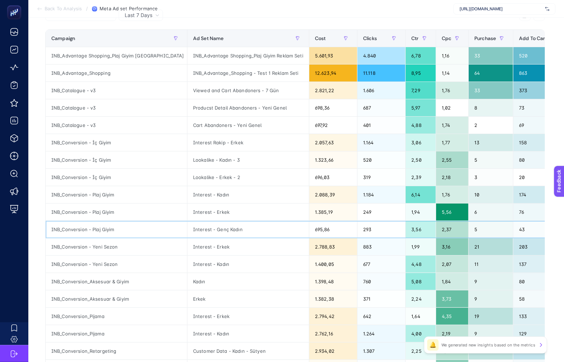
click at [203, 231] on div "Interest - Genç Kadın" at bounding box center [249, 229] width 122 height 17
click at [200, 197] on div "Interest - Kadın" at bounding box center [249, 194] width 122 height 17
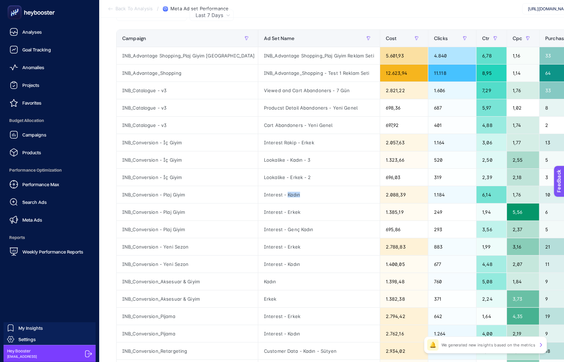
scroll to position [86, 0]
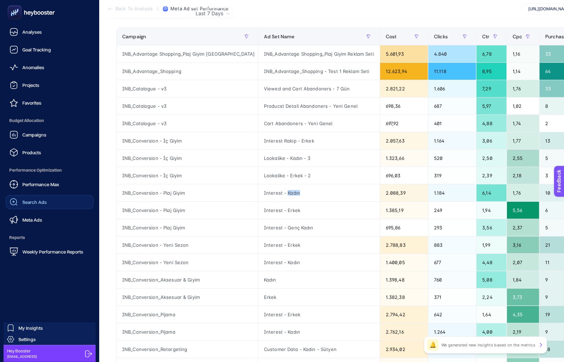
click at [25, 205] on div "Search Ads" at bounding box center [28, 202] width 37 height 9
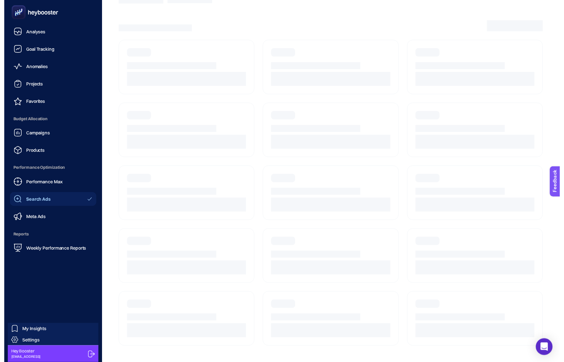
scroll to position [6, 0]
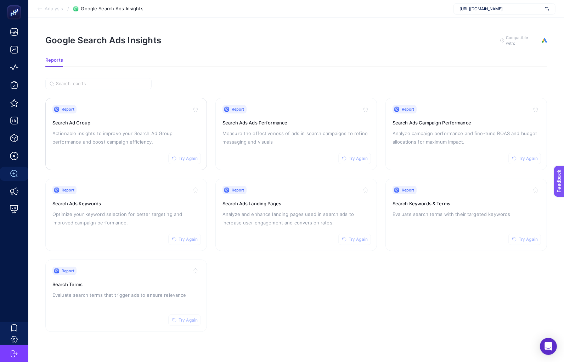
click at [149, 133] on p "Actionable insights to improve your Search Ad Group performance and boost campa…" at bounding box center [125, 137] width 147 height 17
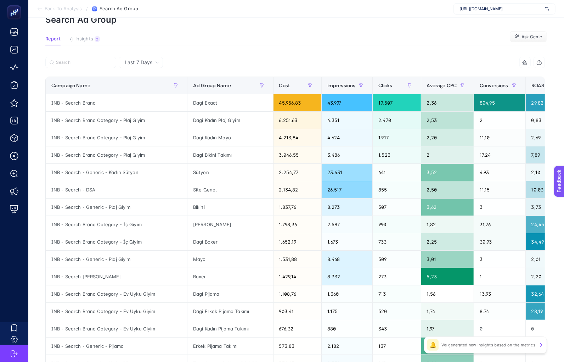
scroll to position [47, 0]
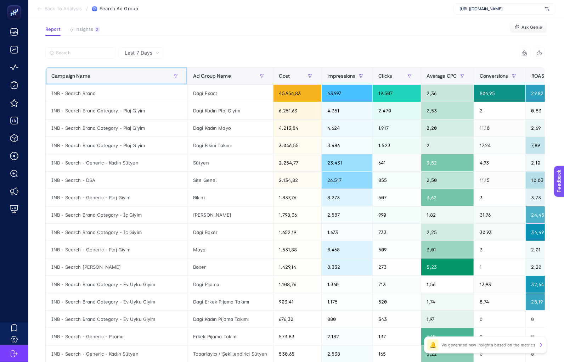
click at [162, 78] on div "Campaign Name" at bounding box center [116, 75] width 130 height 11
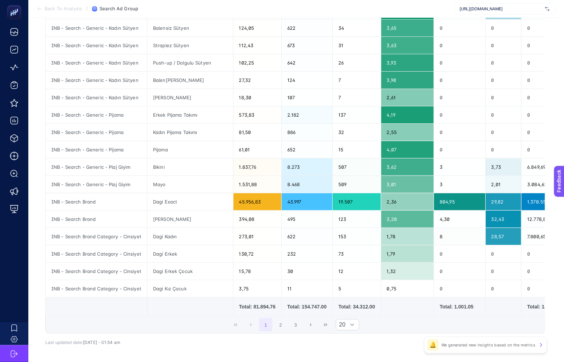
scroll to position [196, 0]
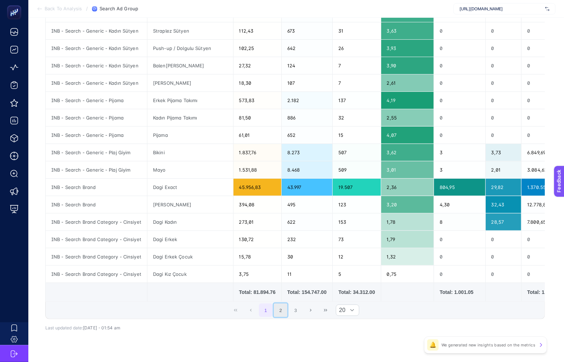
click at [286, 317] on button "2" at bounding box center [280, 309] width 13 height 13
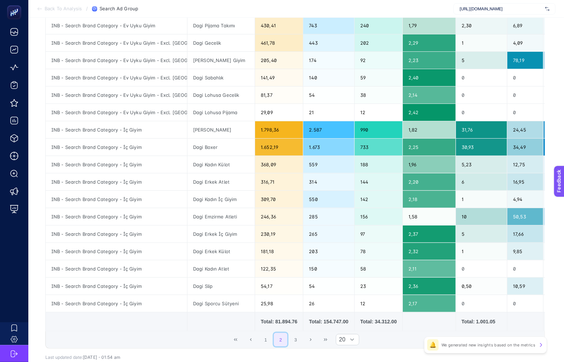
scroll to position [167, 0]
click at [294, 345] on button "3" at bounding box center [295, 339] width 13 height 13
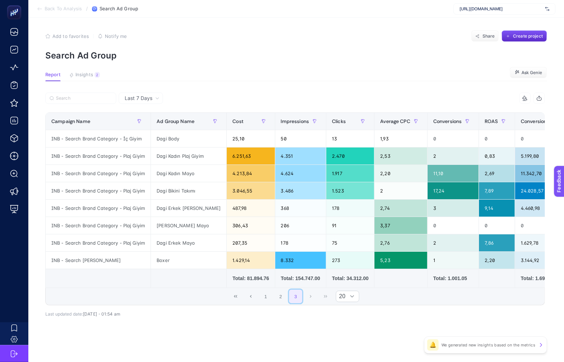
scroll to position [8, 0]
click at [268, 294] on button "1" at bounding box center [265, 296] width 13 height 13
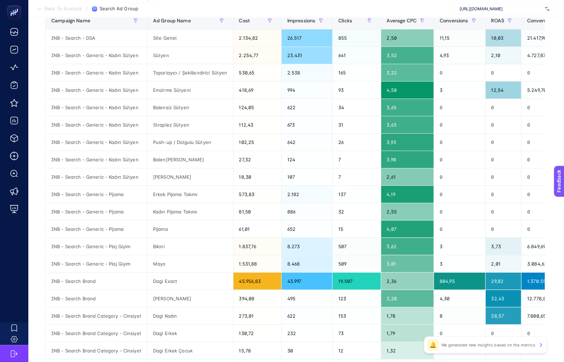
scroll to position [101, 0]
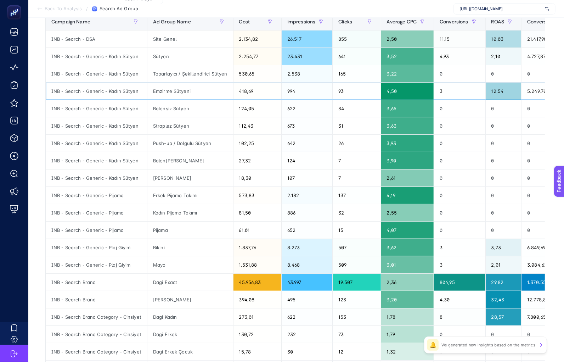
click at [162, 88] on div "Emzirme Sütyeni" at bounding box center [190, 91] width 86 height 17
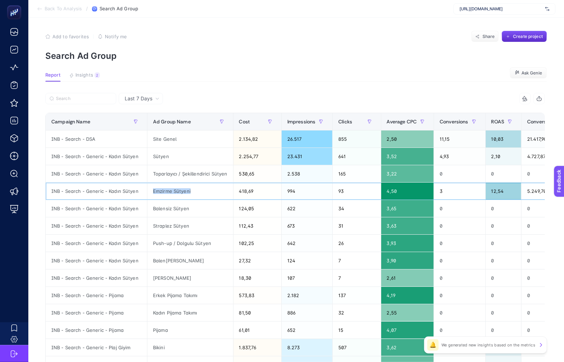
scroll to position [1, 0]
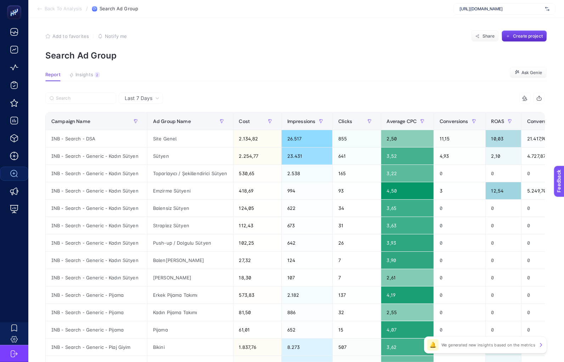
click at [192, 72] on section "Report Insights 2 We generated new insights based on the metrics Ask Genie" at bounding box center [296, 76] width 502 height 9
click at [81, 74] on span "Insights" at bounding box center [85, 75] width 18 height 6
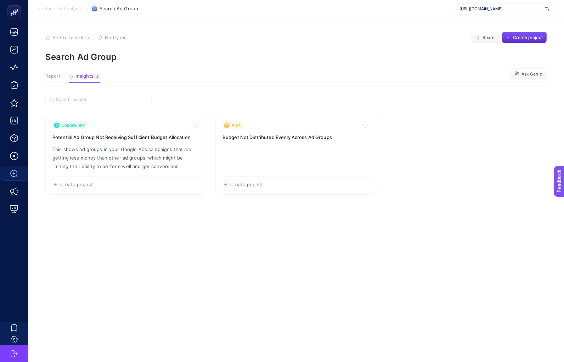
scroll to position [0, 0]
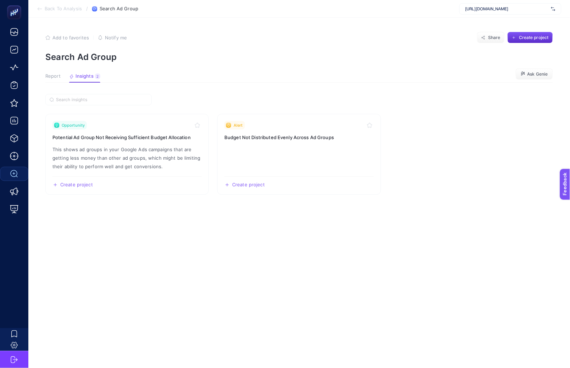
click at [56, 77] on span "Report" at bounding box center [52, 76] width 15 height 6
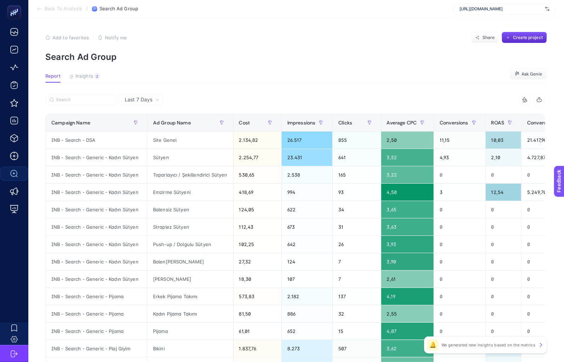
click at [243, 69] on article "Add to favorites false Notify me Share Create project Search Ad Group Report In…" at bounding box center [296, 295] width 536 height 554
click at [252, 128] on div "Cost" at bounding box center [257, 122] width 37 height 11
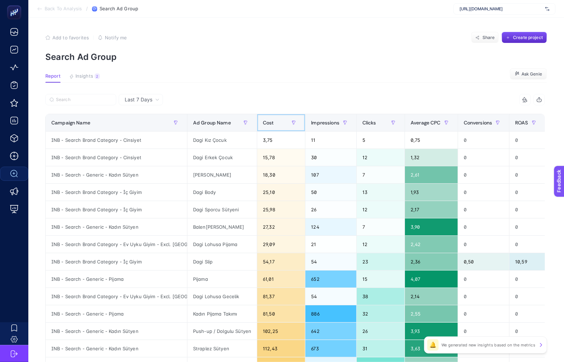
click at [280, 123] on div "Cost" at bounding box center [281, 122] width 37 height 11
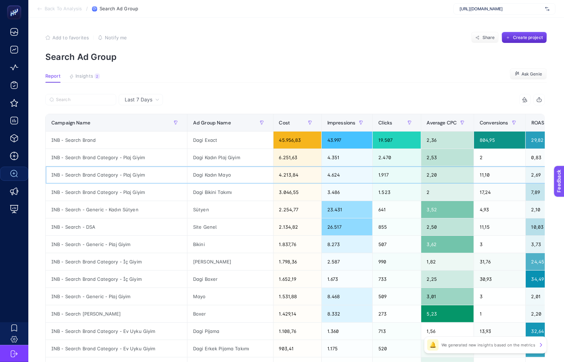
drag, startPoint x: 328, startPoint y: 180, endPoint x: 385, endPoint y: 185, distance: 57.7
click at [399, 76] on section "Report Insights 2 We generated new insights based on the metrics Ask Genie" at bounding box center [296, 77] width 502 height 9
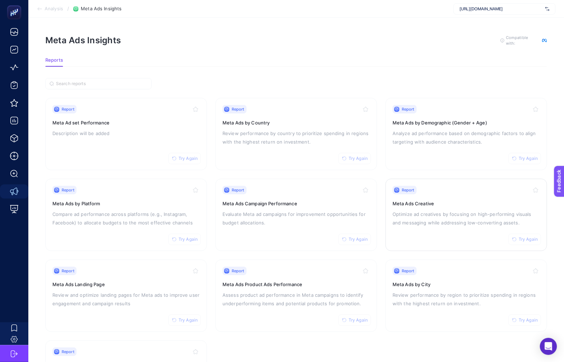
click at [400, 187] on div "Report" at bounding box center [405, 190] width 24 height 9
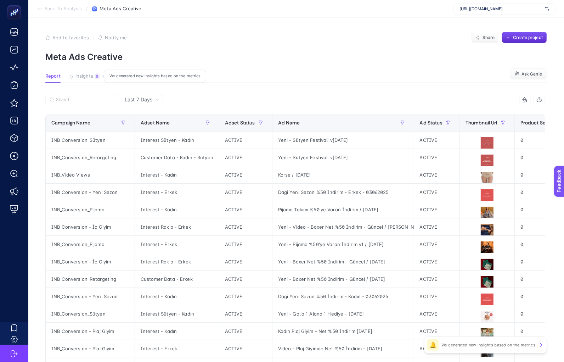
click at [85, 77] on span "Insights" at bounding box center [85, 76] width 18 height 6
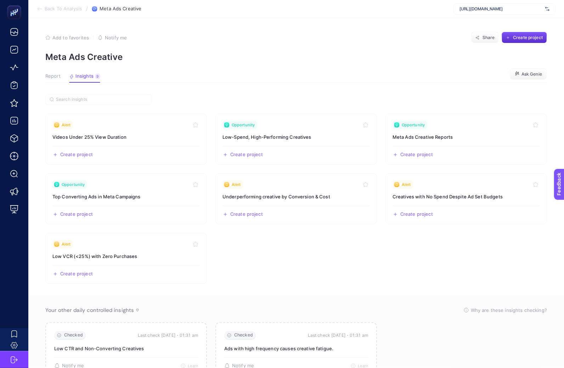
click at [50, 73] on span "Report" at bounding box center [52, 76] width 15 height 6
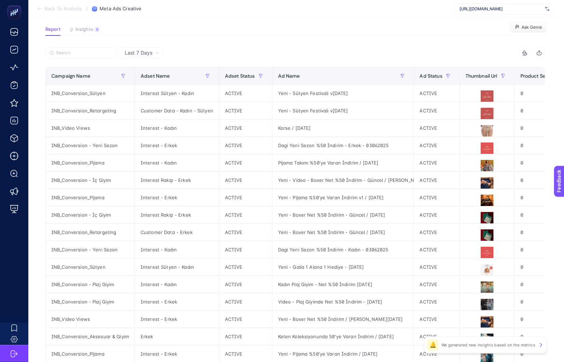
scroll to position [50, 0]
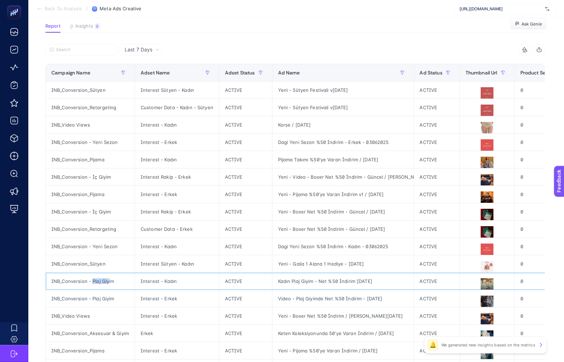
drag, startPoint x: 103, startPoint y: 282, endPoint x: 110, endPoint y: 283, distance: 6.4
click at [109, 283] on div "INB_Conversion - Plaj Giyim" at bounding box center [90, 281] width 89 height 17
copy div "Plaj Giyi"
click at [71, 47] on input "Search" at bounding box center [84, 49] width 56 height 5
paste input "Plaj Giyi"
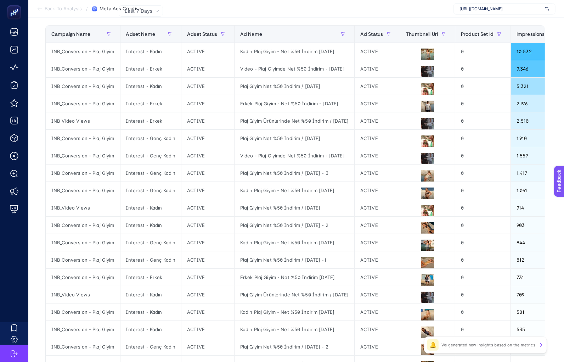
scroll to position [99, 0]
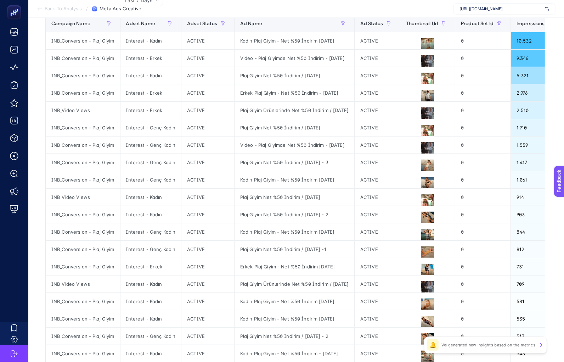
type input "Plaj Giyi"
click at [270, 19] on div "Ad Name" at bounding box center [294, 23] width 108 height 11
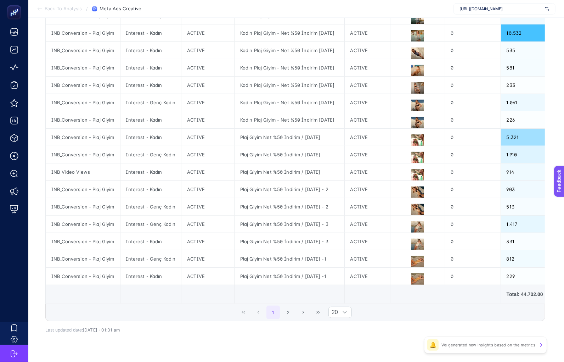
scroll to position [197, 0]
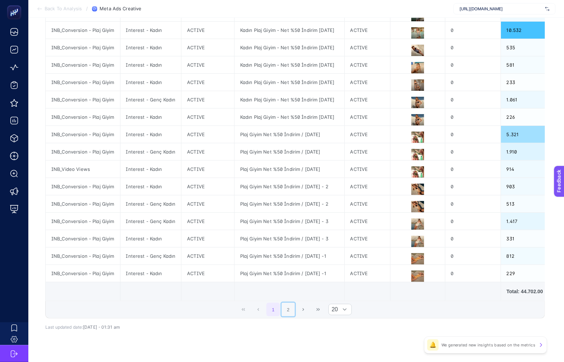
drag, startPoint x: 294, startPoint y: 313, endPoint x: 367, endPoint y: 292, distance: 75.1
click at [294, 313] on button "2" at bounding box center [288, 309] width 13 height 13
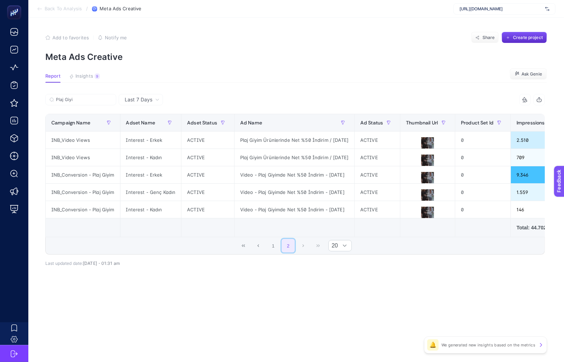
scroll to position [0, 0]
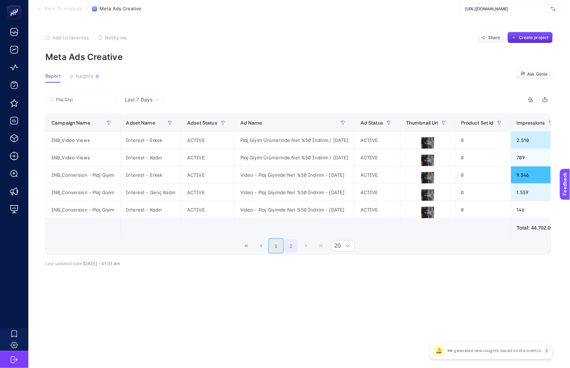
click at [273, 252] on button "1" at bounding box center [275, 245] width 13 height 13
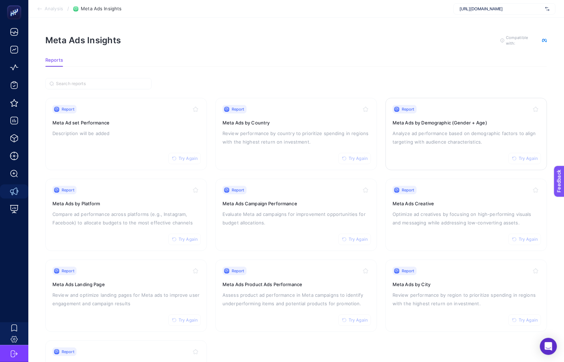
click at [422, 141] on p "Analyze ad performance based on demographic factors to align targeting with aud…" at bounding box center [466, 137] width 147 height 17
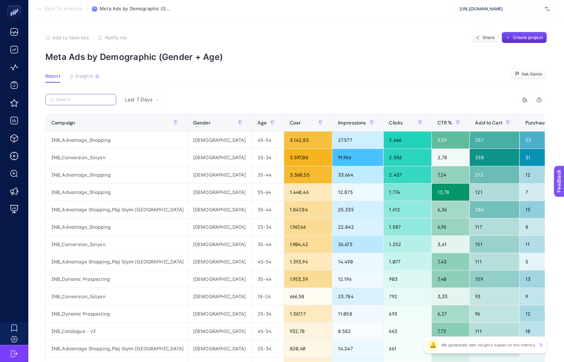
click at [84, 102] on input "Search" at bounding box center [84, 99] width 56 height 5
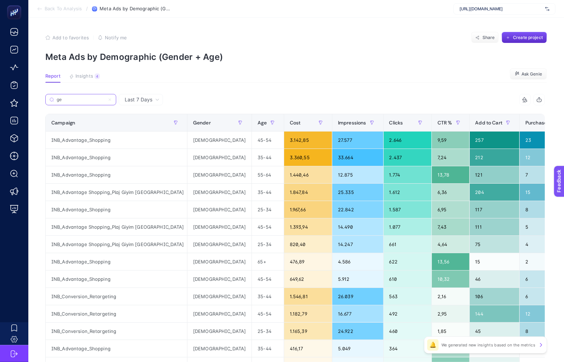
type input "g"
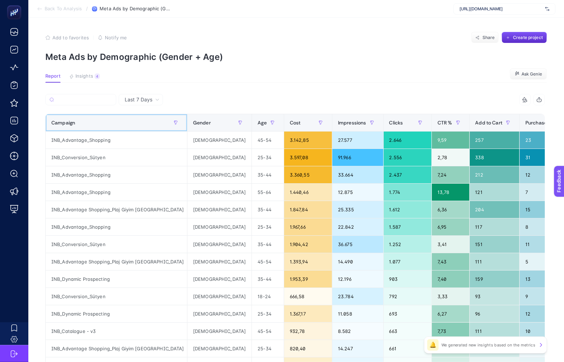
click at [95, 123] on div "Campaign" at bounding box center [116, 122] width 130 height 11
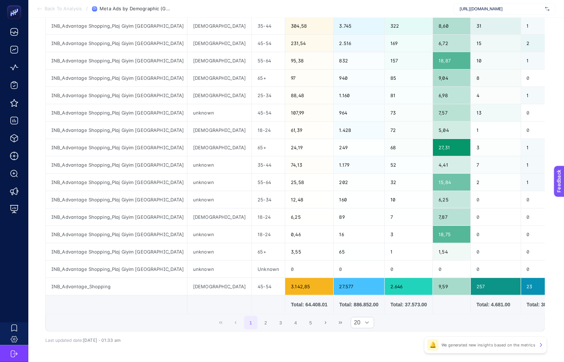
scroll to position [217, 0]
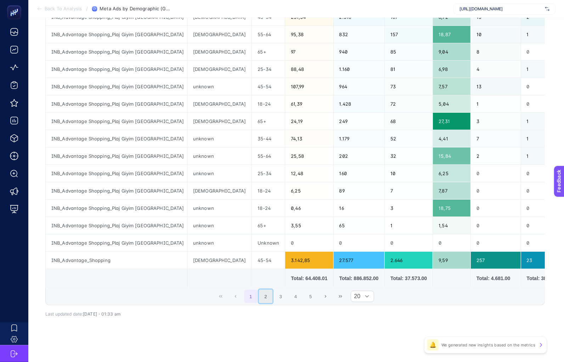
click at [270, 294] on button "2" at bounding box center [265, 296] width 13 height 13
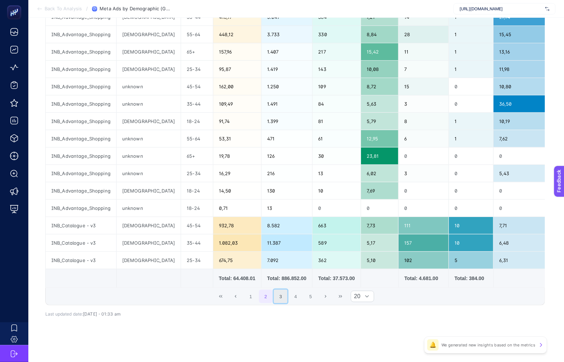
click at [280, 295] on button "3" at bounding box center [280, 296] width 13 height 13
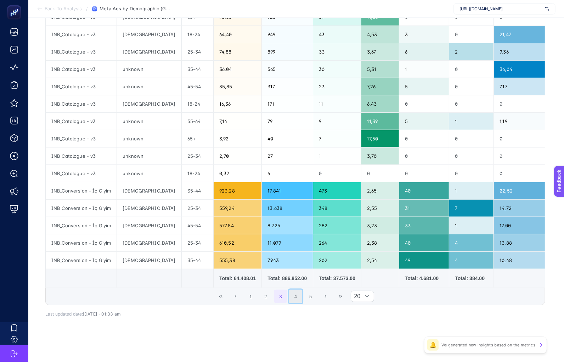
click at [300, 295] on button "4" at bounding box center [295, 296] width 13 height 13
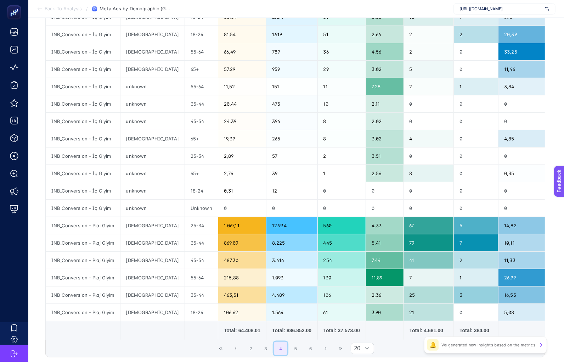
scroll to position [176, 0]
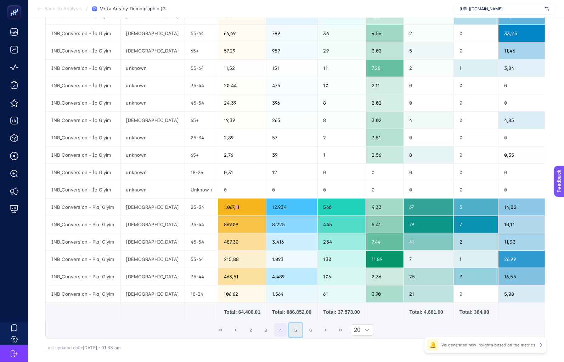
click at [296, 335] on button "5" at bounding box center [295, 329] width 13 height 13
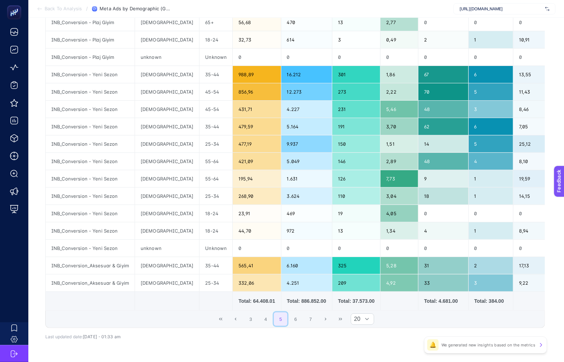
scroll to position [11, 0]
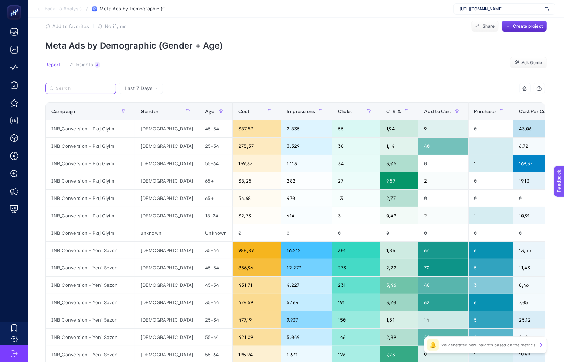
click at [91, 89] on input "Search" at bounding box center [84, 88] width 56 height 5
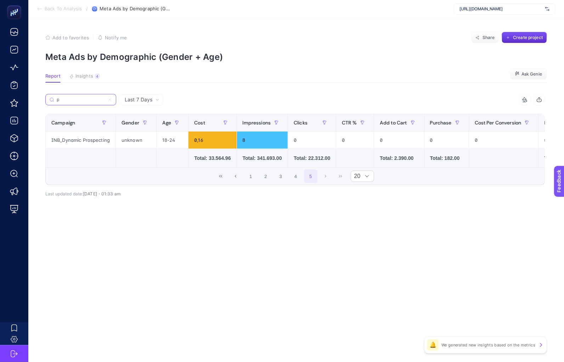
scroll to position [0, 0]
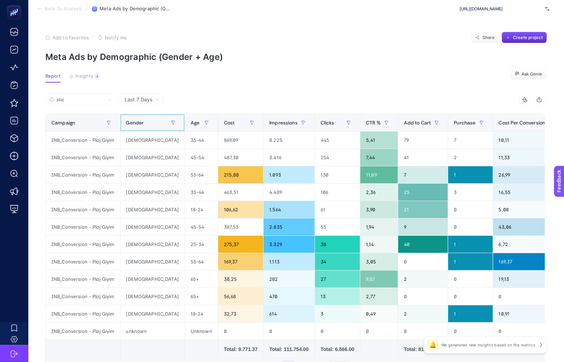
click at [136, 122] on span "Gender" at bounding box center [135, 123] width 18 height 6
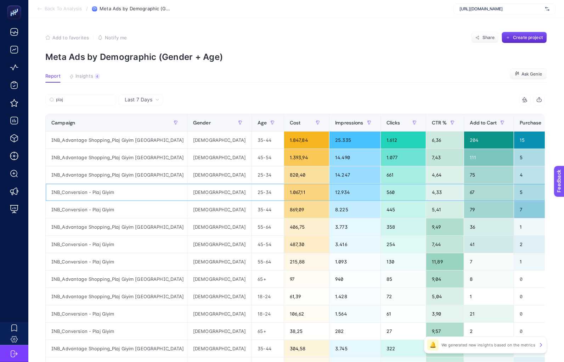
click at [87, 193] on div "INB_Conversion - Plaj Giyim" at bounding box center [116, 192] width 141 height 17
copy tr "INB_Conversion - Plaj Giyim"
click at [84, 93] on article "Add to favorites false Notify me Share Create project Meta Ads by Demographic (…" at bounding box center [296, 295] width 536 height 554
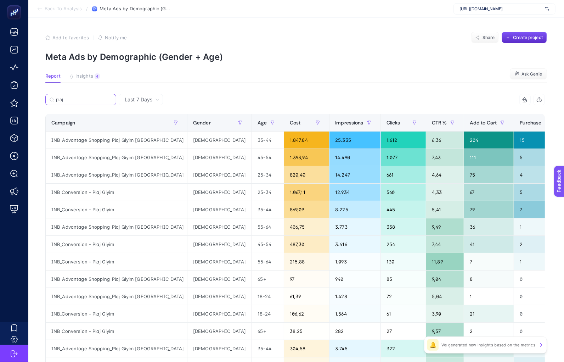
click at [83, 99] on input "plaj" at bounding box center [84, 99] width 56 height 5
click at [83, 99] on input "plaj" at bounding box center [81, 99] width 48 height 5
paste input "INB_Conversion - Plaj Giyim"
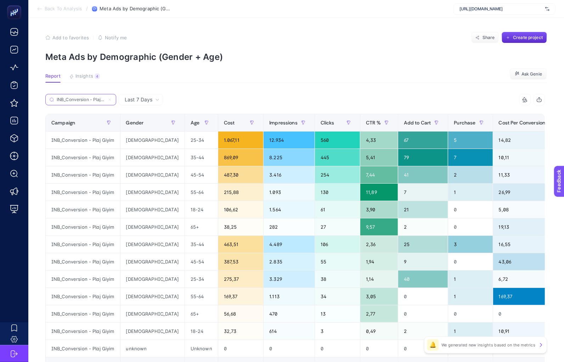
scroll to position [0, 9]
type input "INB_Conversion - Plaj Giyim"
click at [224, 124] on div "Cost" at bounding box center [241, 122] width 34 height 11
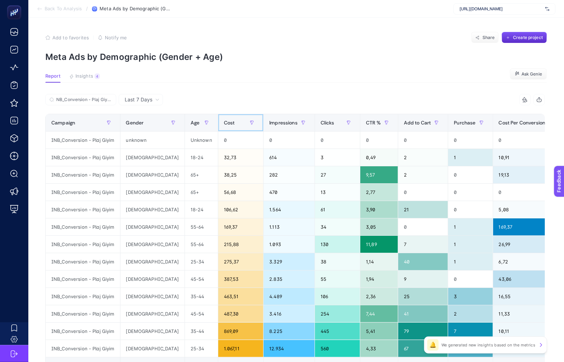
scroll to position [0, 0]
click at [224, 124] on div "Cost" at bounding box center [241, 122] width 34 height 11
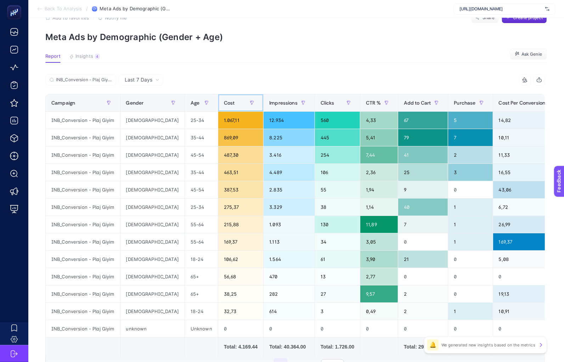
scroll to position [18, 0]
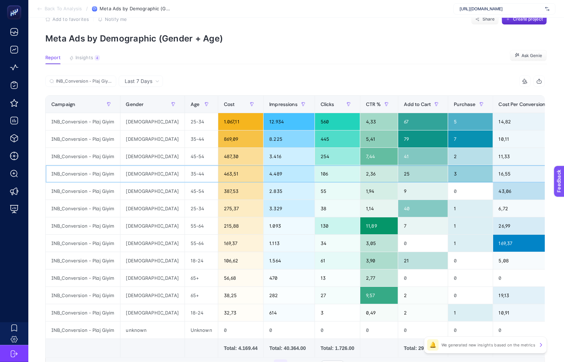
click at [185, 175] on div "35-44" at bounding box center [201, 173] width 33 height 17
click at [185, 213] on div "25-34" at bounding box center [201, 208] width 33 height 17
click at [185, 247] on div "55-64" at bounding box center [201, 243] width 33 height 17
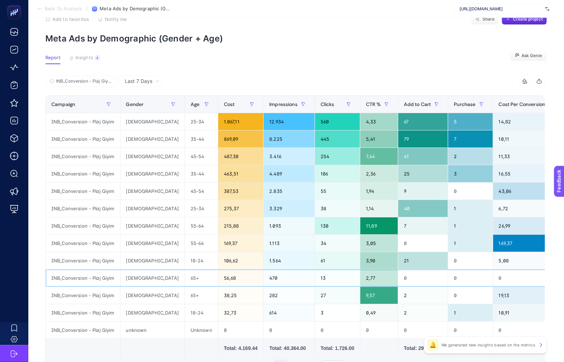
click at [185, 274] on div "65+" at bounding box center [201, 277] width 33 height 17
click at [185, 300] on div "65+" at bounding box center [201, 295] width 33 height 17
click at [185, 325] on div "Unknown" at bounding box center [201, 330] width 33 height 17
click at [185, 335] on div "Unknown" at bounding box center [201, 330] width 33 height 17
click at [185, 308] on div "18-24" at bounding box center [201, 312] width 33 height 17
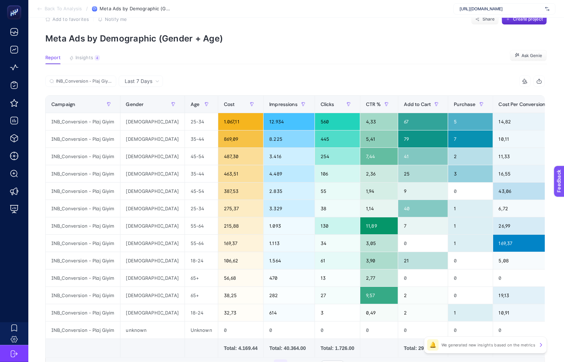
click at [201, 49] on article "Add to favorites false Notify me Share Create project Meta Ads by Demographic (…" at bounding box center [296, 215] width 536 height 433
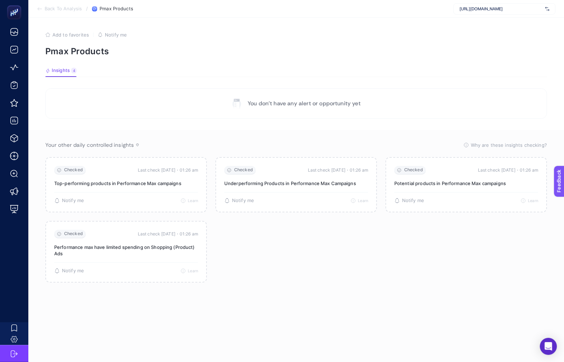
click at [100, 75] on section "Insights 4 We generated new insights based on the metrics" at bounding box center [296, 72] width 502 height 9
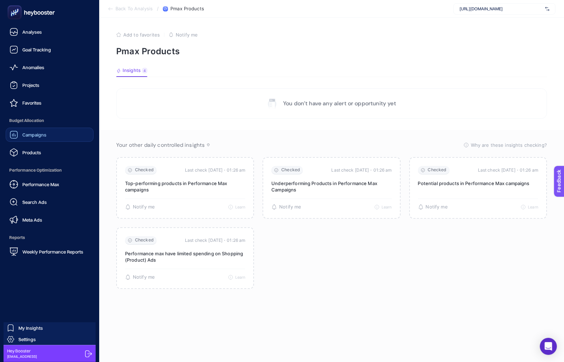
click at [22, 133] on span "Campaigns" at bounding box center [34, 135] width 24 height 6
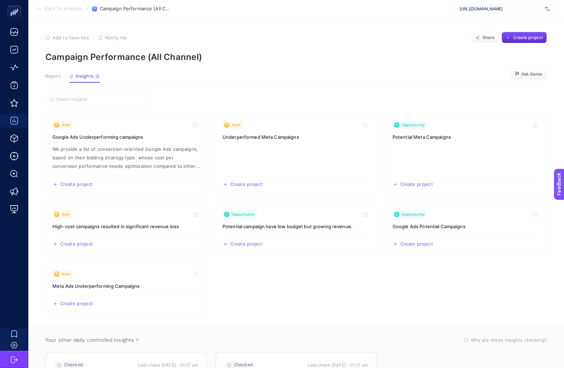
click at [54, 77] on span "Report" at bounding box center [52, 76] width 15 height 6
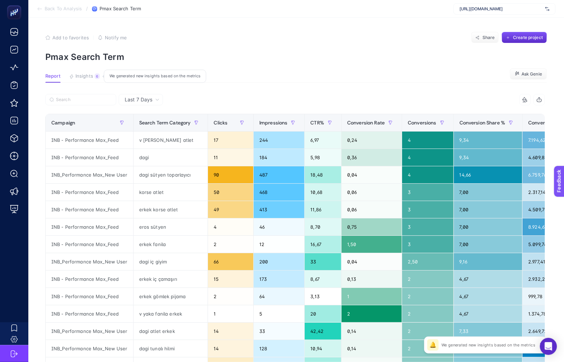
click at [84, 78] on span "Insights" at bounding box center [85, 76] width 18 height 6
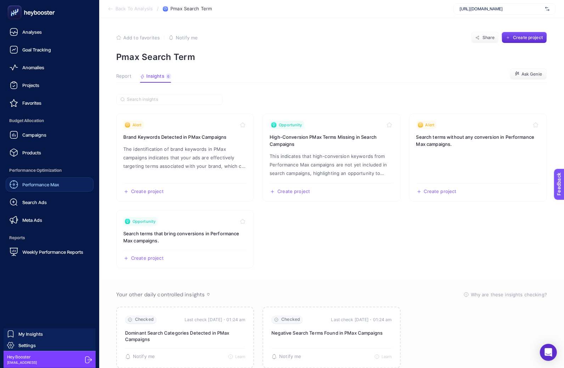
click at [24, 180] on div "Performance Max" at bounding box center [35, 184] width 50 height 9
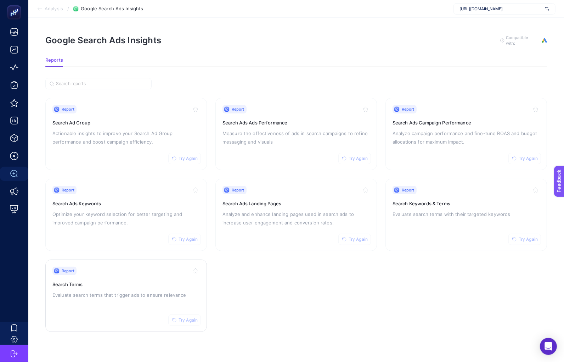
click at [145, 270] on div "Report Try Again" at bounding box center [125, 271] width 147 height 9
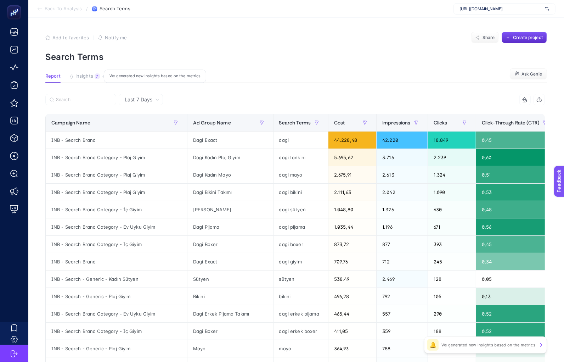
click at [88, 76] on span "Insights" at bounding box center [85, 76] width 18 height 6
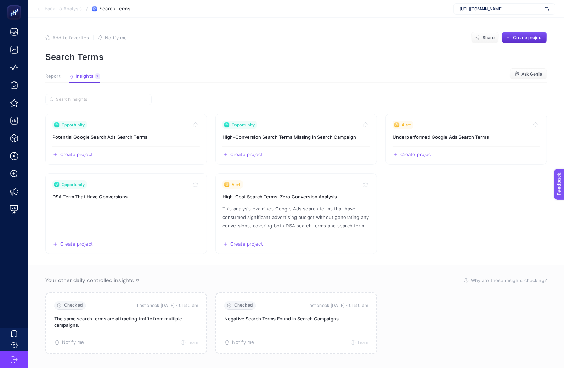
click at [53, 78] on span "Report" at bounding box center [52, 76] width 15 height 6
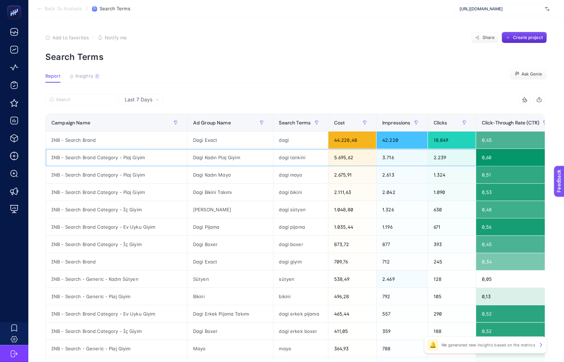
drag, startPoint x: 505, startPoint y: 159, endPoint x: 518, endPoint y: 162, distance: 13.8
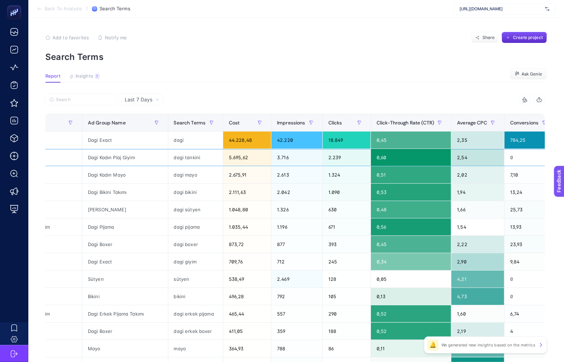
scroll to position [0, 114]
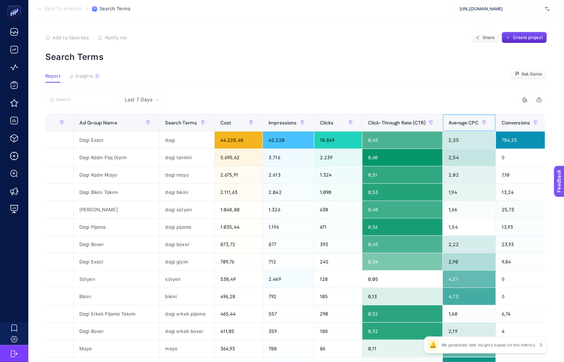
click at [456, 120] on span "Average CPC" at bounding box center [464, 123] width 30 height 6
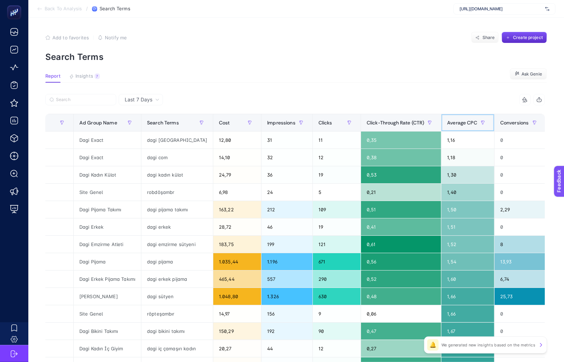
click at [461, 122] on span "Average CPC" at bounding box center [462, 123] width 30 height 6
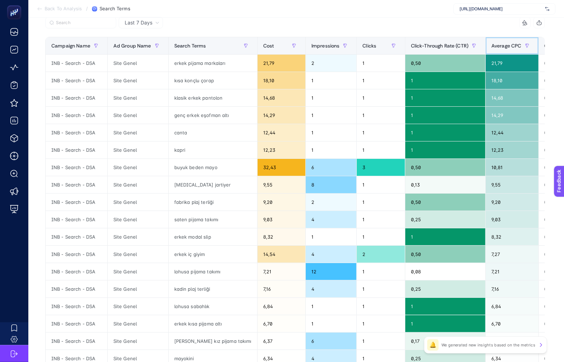
scroll to position [76, 0]
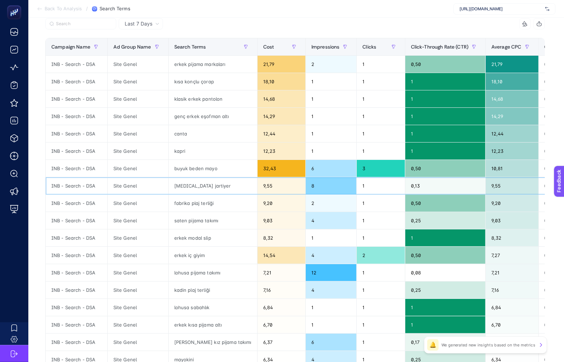
click at [186, 187] on div "[MEDICAL_DATA] jartiyer" at bounding box center [213, 185] width 89 height 17
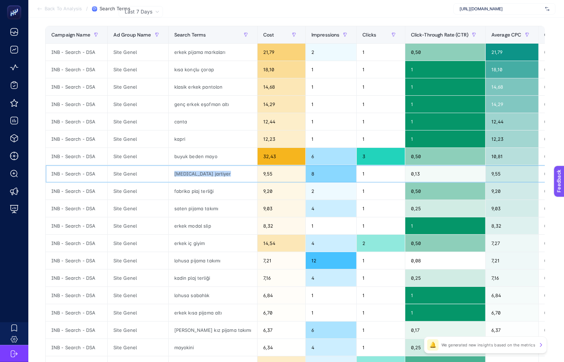
scroll to position [89, 0]
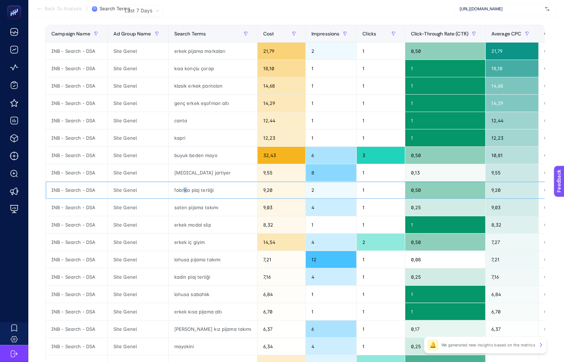
drag, startPoint x: 187, startPoint y: 191, endPoint x: 179, endPoint y: 191, distance: 8.2
click at [181, 191] on div "fabrika plaj terliği" at bounding box center [213, 190] width 89 height 17
click at [190, 189] on div "fabrika plaj terliği" at bounding box center [213, 190] width 89 height 17
drag, startPoint x: 189, startPoint y: 190, endPoint x: 173, endPoint y: 190, distance: 16.3
click at [173, 190] on div "fabrika plaj terliği" at bounding box center [213, 190] width 89 height 17
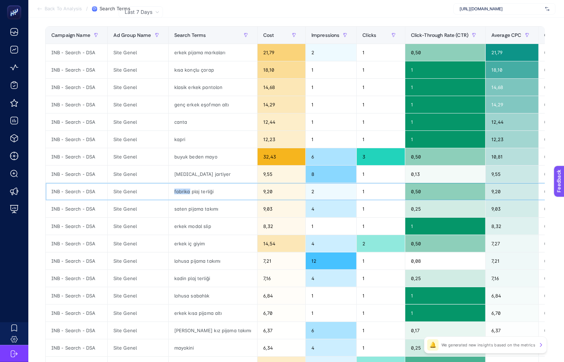
scroll to position [87, 0]
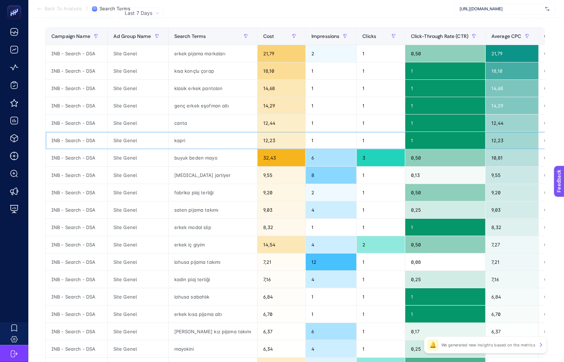
click at [178, 139] on div "kapri" at bounding box center [213, 140] width 89 height 17
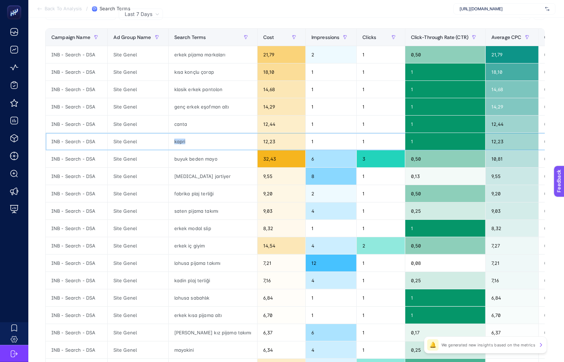
scroll to position [85, 0]
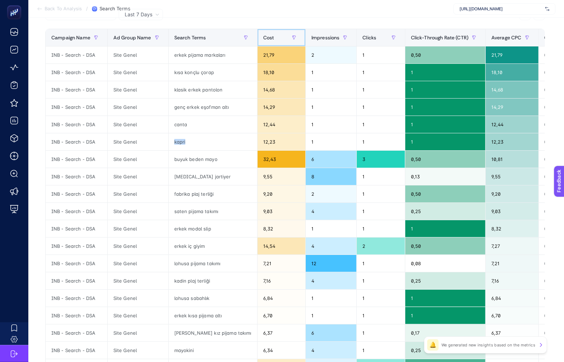
click at [263, 34] on div "Cost" at bounding box center [281, 37] width 37 height 11
click at [257, 34] on th "Cost" at bounding box center [281, 37] width 48 height 17
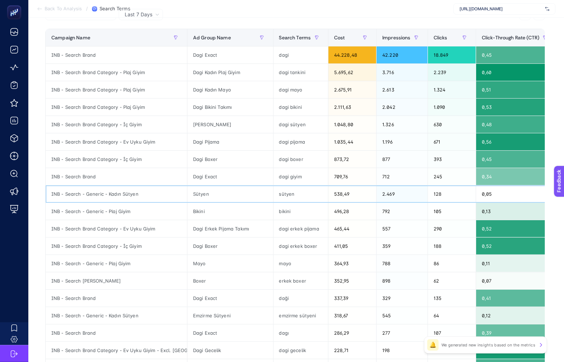
drag, startPoint x: 350, startPoint y: 198, endPoint x: 364, endPoint y: 200, distance: 13.6
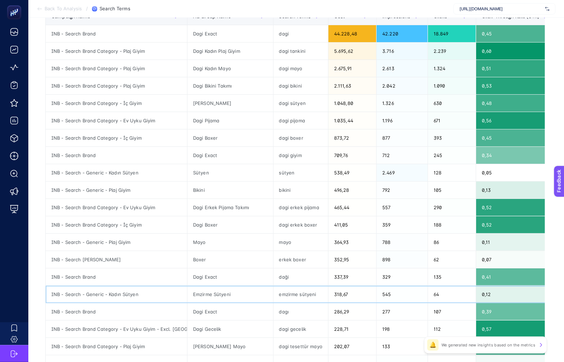
click at [302, 291] on div "emzirme sütyeni" at bounding box center [301, 294] width 55 height 17
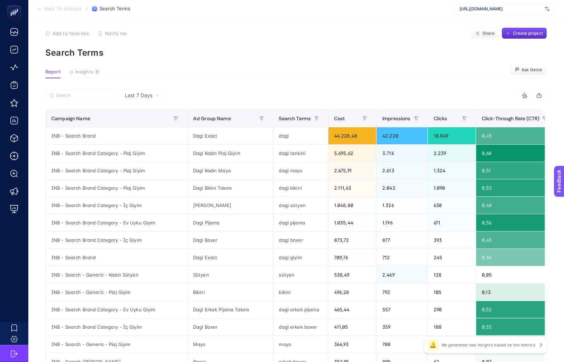
scroll to position [0, 0]
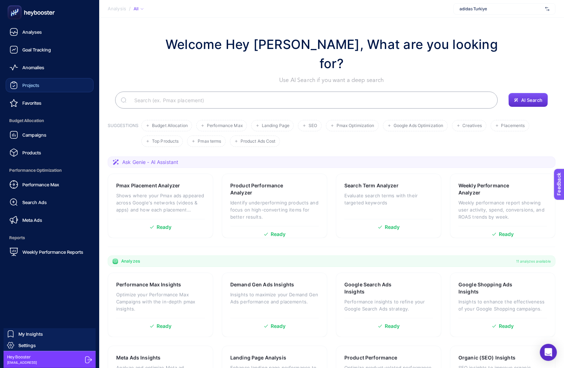
click at [33, 83] on span "Projects" at bounding box center [30, 85] width 17 height 6
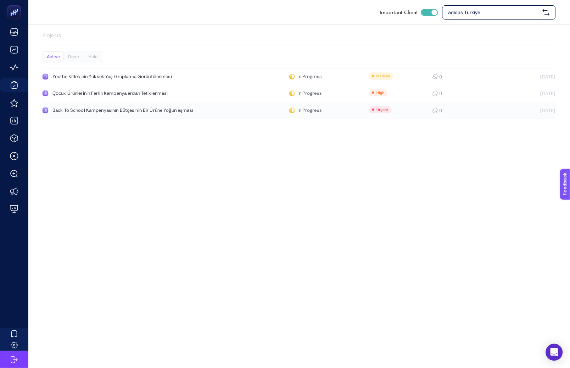
click at [136, 115] on link "Back To School Kampanyasının Bütçesinin Bir Ürüne Yoğunlaşması In Progress 0 8/…" at bounding box center [299, 110] width 513 height 17
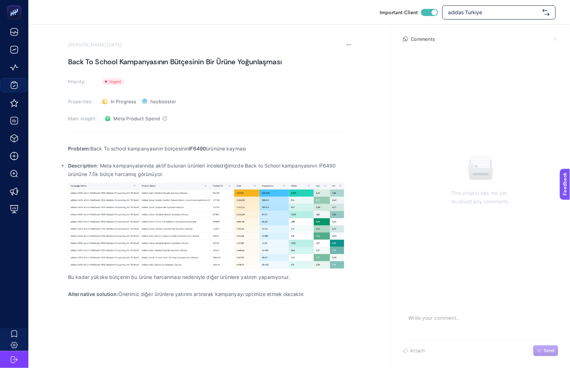
click at [136, 167] on p "Description : Meta kampanyalarında aktif bulunan ürünleri incelediğimizde Back …" at bounding box center [210, 169] width 284 height 17
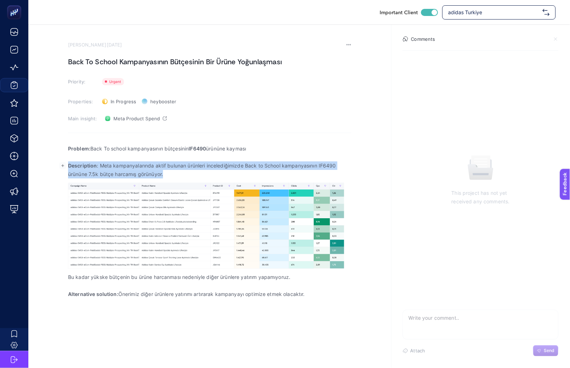
click at [136, 167] on p "Description : Meta kampanyalarında aktif bulunan ürünleri incelediğimizde Back …" at bounding box center [210, 169] width 284 height 17
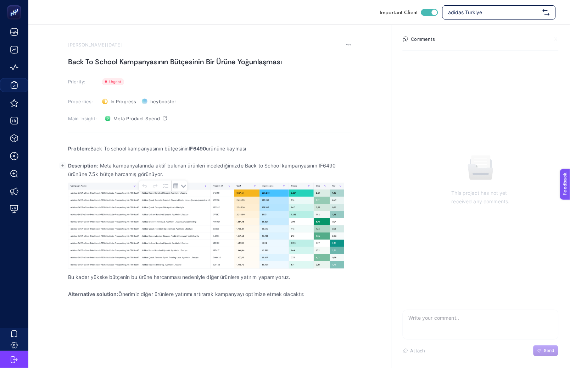
click at [145, 280] on p "Bu kadar yükske bütçenin bu ürüne harcanması nedeniyle diğer ürünlere yatırım y…" at bounding box center [210, 277] width 284 height 9
click at [139, 318] on div "Important Client adidas Turkiye August 27, 2025 Back To School Kampanyasının Bü…" at bounding box center [285, 184] width 570 height 368
drag, startPoint x: 319, startPoint y: 164, endPoint x: 338, endPoint y: 167, distance: 18.8
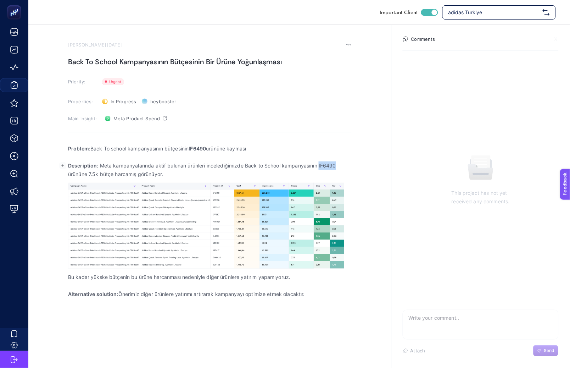
click at [338, 167] on p "Description : Meta kampanyalarında aktif bulunan ürünleri incelediğimizde Back …" at bounding box center [210, 169] width 284 height 17
copy p "IF6490"
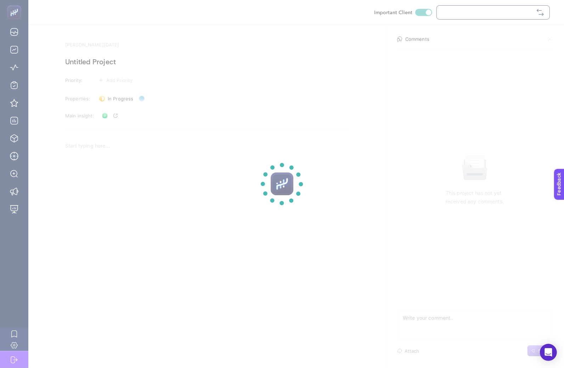
checkbox input "true"
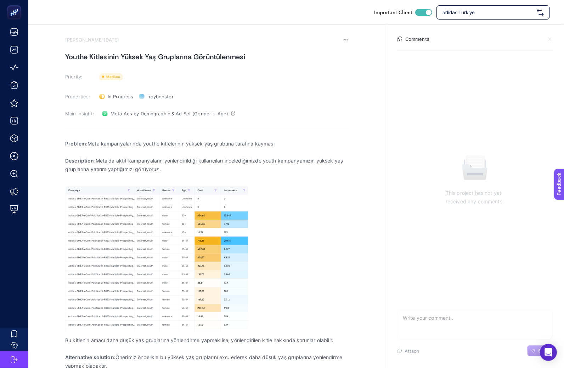
scroll to position [11, 0]
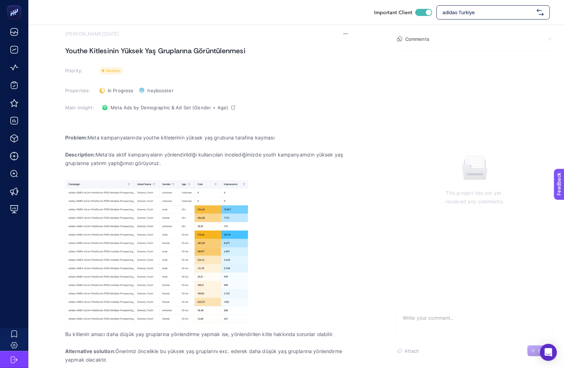
click at [152, 334] on p "Bu kitlenin amacı daha düşük yaş gruplarına yönlendirme yapmak ise, yönlendiril…" at bounding box center [207, 334] width 284 height 9
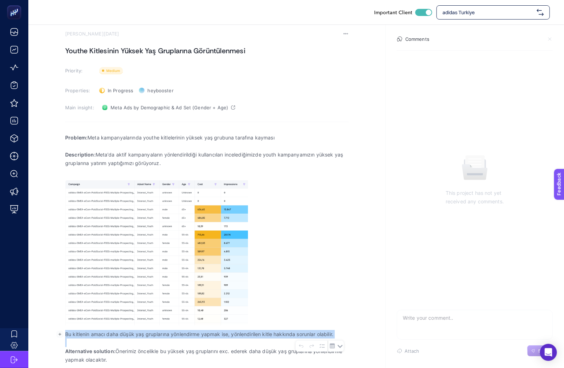
scroll to position [11, 0]
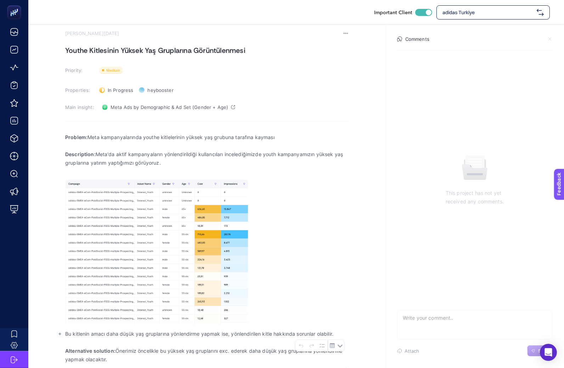
click at [147, 350] on p "Alternative solution: Önerimiz öncelikle bu yüksek yaş gruplarını exc. ederek d…" at bounding box center [207, 354] width 284 height 17
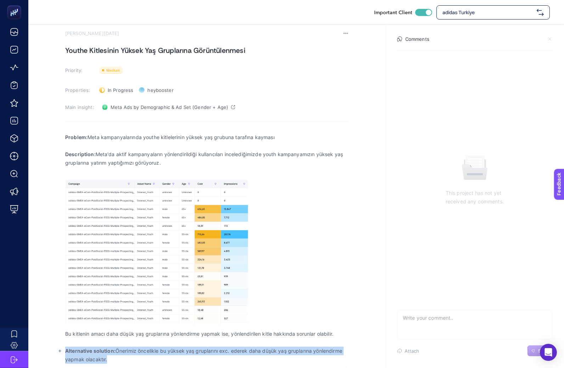
click at [147, 350] on p "Alternative solution: Önerimiz öncelikle bu yüksek yaş gruplarını exc. ederek d…" at bounding box center [207, 354] width 284 height 17
click at [147, 353] on p "Alternative solution: Önerimiz öncelikle bu yüksek yaş gruplarını exc. ederek d…" at bounding box center [207, 354] width 284 height 17
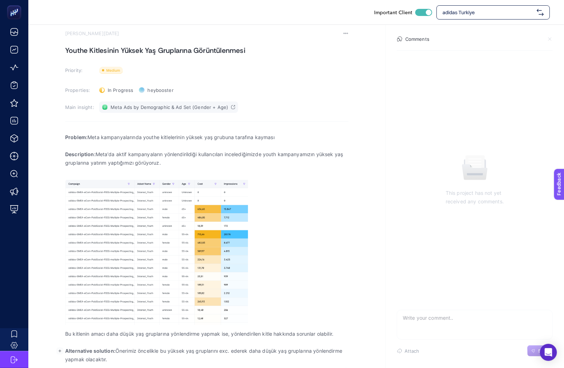
click at [139, 109] on span "Meta Ads by Demographic & Ad Set (Gender + Age)" at bounding box center [170, 107] width 118 height 6
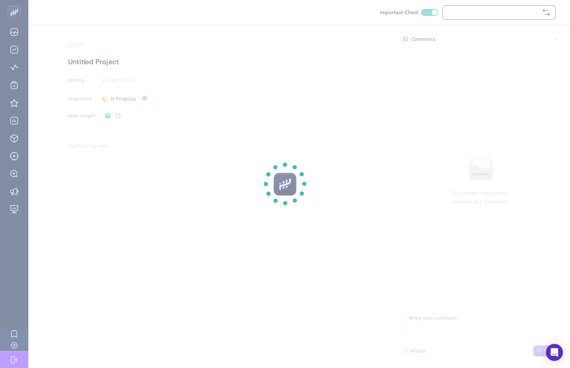
checkbox input "true"
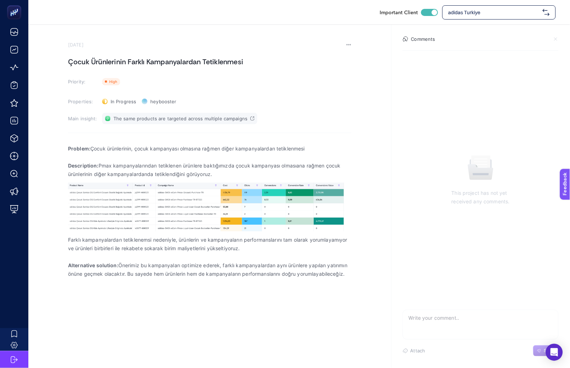
click at [142, 121] on span "The same products are targeted across multiple campaigns" at bounding box center [180, 119] width 134 height 6
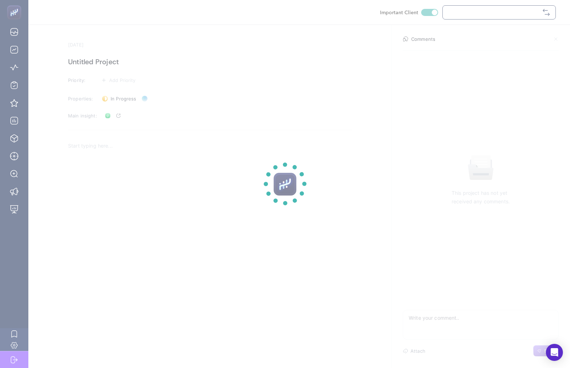
checkbox input "true"
